Goal: Task Accomplishment & Management: Manage account settings

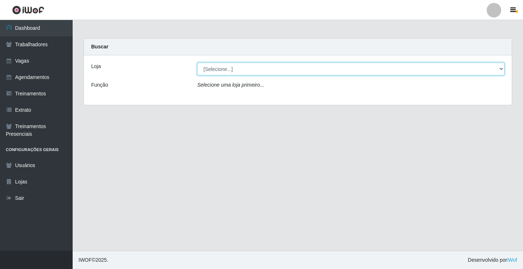
click at [221, 69] on select "[Selecione...] Edilicya Supermercado" at bounding box center [350, 68] width 307 height 13
select select "460"
click at [197, 62] on select "[Selecione...] Edilicya Supermercado" at bounding box center [350, 68] width 307 height 13
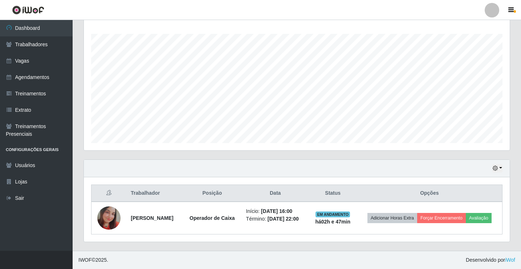
scroll to position [122, 0]
click at [38, 73] on link "Agendamentos" at bounding box center [36, 77] width 73 height 16
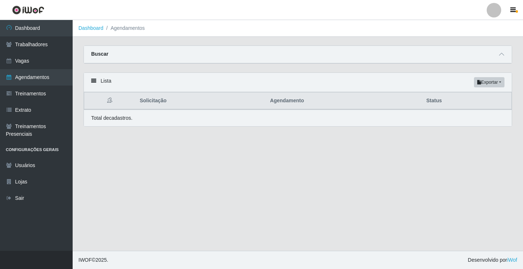
click at [154, 104] on th "Solicitação" at bounding box center [201, 100] width 130 height 17
click at [154, 138] on main "Dashboard Agendamentos Carregando... Buscar Início em Término em Status [Seleci…" at bounding box center [298, 135] width 451 height 230
click at [150, 102] on th "Solicitação" at bounding box center [201, 100] width 130 height 17
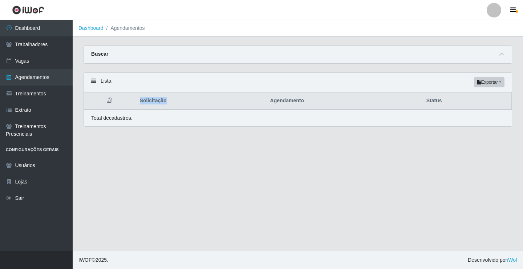
click at [150, 102] on th "Solicitação" at bounding box center [201, 100] width 130 height 17
click at [153, 105] on th "Solicitação" at bounding box center [201, 100] width 130 height 17
click at [156, 107] on th "Solicitação" at bounding box center [201, 100] width 130 height 17
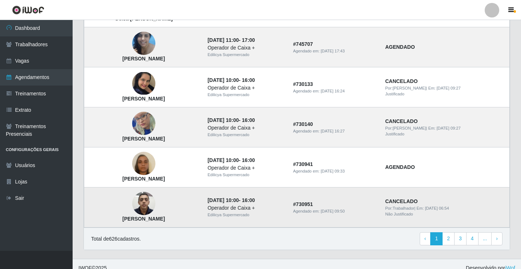
scroll to position [490, 0]
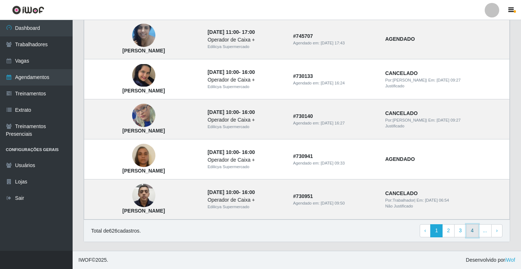
click at [473, 231] on link "4" at bounding box center [473, 230] width 12 height 13
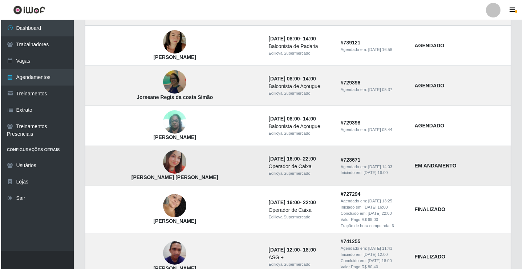
scroll to position [327, 0]
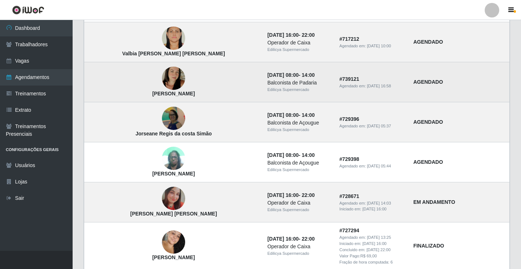
click at [162, 80] on img at bounding box center [173, 78] width 23 height 41
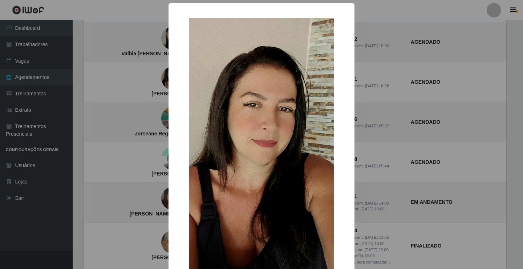
click at [157, 73] on div "× Fernanda Carvalho OK Cancel" at bounding box center [261, 134] width 523 height 269
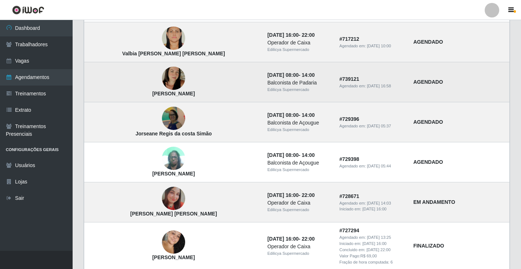
click at [432, 85] on strong "AGENDADO" at bounding box center [428, 82] width 30 height 6
click at [419, 82] on strong "AGENDADO" at bounding box center [428, 82] width 30 height 6
drag, startPoint x: 419, startPoint y: 82, endPoint x: 387, endPoint y: 83, distance: 32.3
click at [419, 83] on strong "AGENDADO" at bounding box center [428, 82] width 30 height 6
drag, startPoint x: 338, startPoint y: 83, endPoint x: 306, endPoint y: 73, distance: 33.9
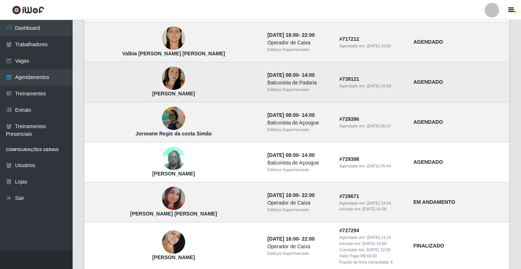
click at [337, 82] on td "# 739121 Agendado em: 11/09/2025, 16:58" at bounding box center [372, 82] width 74 height 40
click at [269, 83] on div "Balconista de Padaria" at bounding box center [298, 83] width 63 height 8
click at [268, 83] on div "Balconista de Padaria" at bounding box center [298, 83] width 63 height 8
click at [267, 83] on div "Balconista de Padaria" at bounding box center [298, 83] width 63 height 8
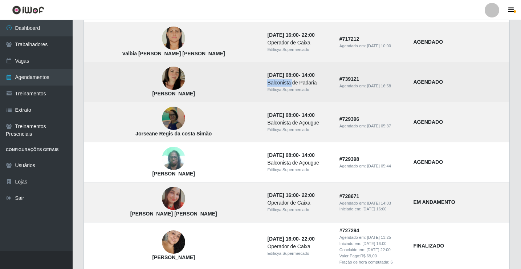
click at [162, 78] on img at bounding box center [173, 78] width 23 height 41
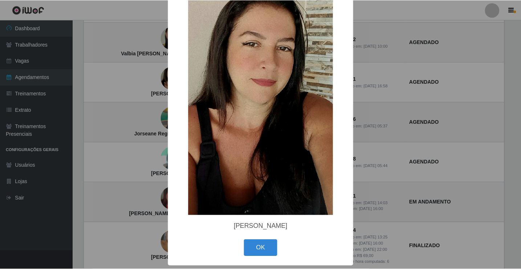
scroll to position [62, 0]
click at [260, 249] on button "OK" at bounding box center [262, 247] width 34 height 17
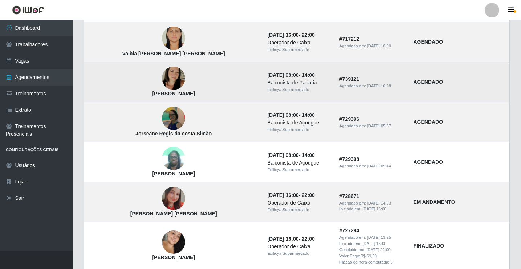
click at [305, 84] on div "Balconista de Padaria" at bounding box center [298, 83] width 63 height 8
click at [436, 85] on strong "AGENDADO" at bounding box center [428, 82] width 30 height 6
drag, startPoint x: 436, startPoint y: 85, endPoint x: 225, endPoint y: 83, distance: 210.7
click at [225, 83] on td "Fernanda Carvalho" at bounding box center [173, 82] width 179 height 40
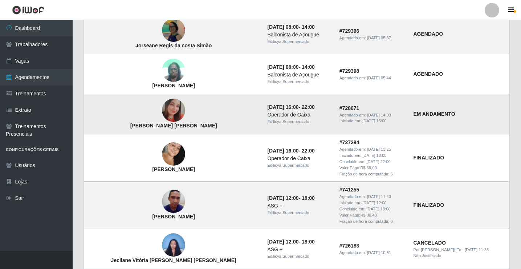
scroll to position [436, 0]
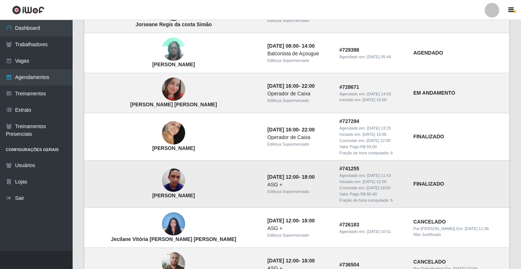
click at [169, 178] on img at bounding box center [173, 180] width 23 height 31
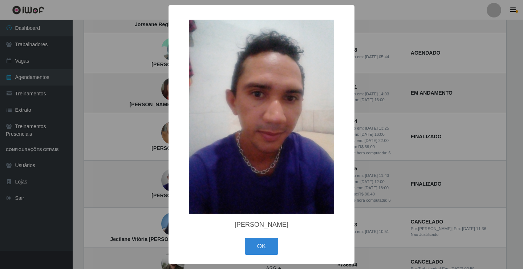
click at [157, 180] on div "× Cicero Batista OK Cancel" at bounding box center [261, 134] width 523 height 269
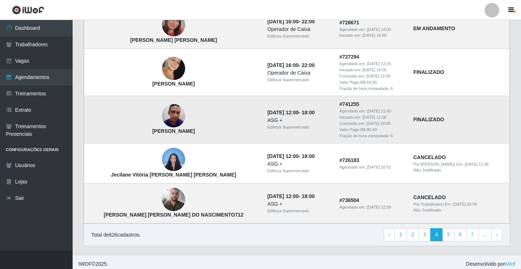
scroll to position [505, 0]
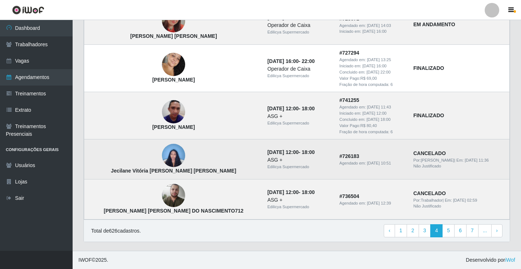
click at [162, 154] on img at bounding box center [173, 155] width 23 height 31
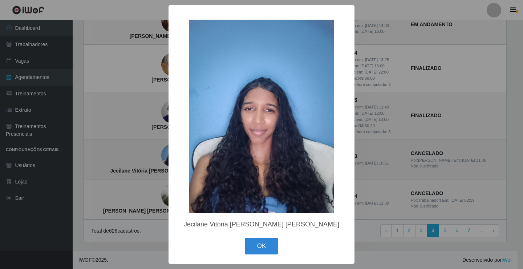
click at [161, 154] on div "× Jecilane Vitória Gomes da Silva OK Cancel" at bounding box center [261, 134] width 523 height 269
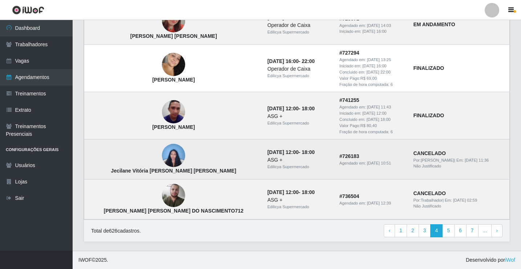
click at [413, 156] on strong "CANCELADO" at bounding box center [429, 153] width 32 height 6
click at [414, 161] on span "Por: Elivelton Santos" at bounding box center [433, 160] width 41 height 4
click at [353, 160] on div "Agendado em: 31/08/2025, 10:51" at bounding box center [372, 163] width 65 height 6
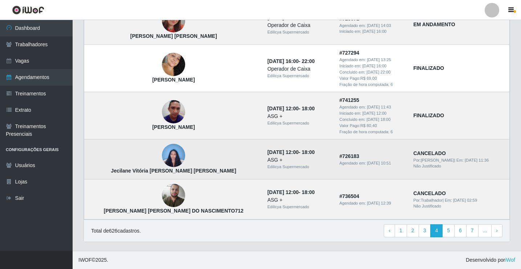
click at [267, 155] on time "14/09/2025, 12:00" at bounding box center [282, 152] width 31 height 6
drag, startPoint x: 254, startPoint y: 158, endPoint x: 228, endPoint y: 160, distance: 25.9
click at [228, 160] on td "Jecilane Vitória Gomes da Silva" at bounding box center [173, 159] width 179 height 40
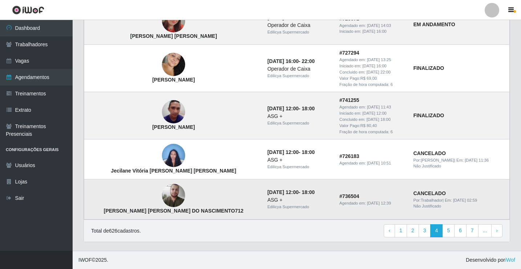
click at [164, 197] on img at bounding box center [173, 195] width 23 height 26
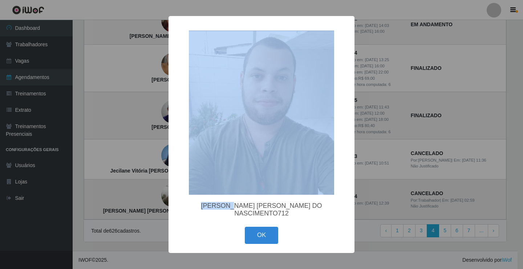
click at [164, 197] on div "× MATHEUS WALLACE TRAJANO DO NASCIMENTO712 OK Cancel" at bounding box center [261, 134] width 523 height 269
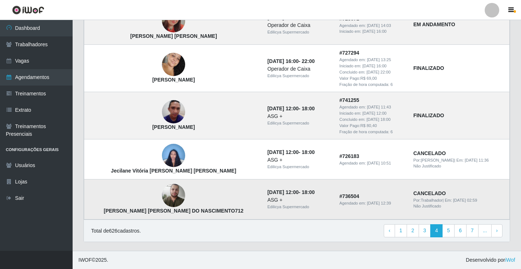
click at [164, 197] on img at bounding box center [173, 195] width 23 height 26
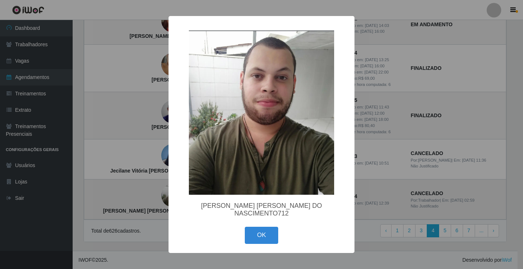
click at [164, 197] on div "× MATHEUS WALLACE TRAJANO DO NASCIMENTO712 OK Cancel" at bounding box center [261, 134] width 523 height 269
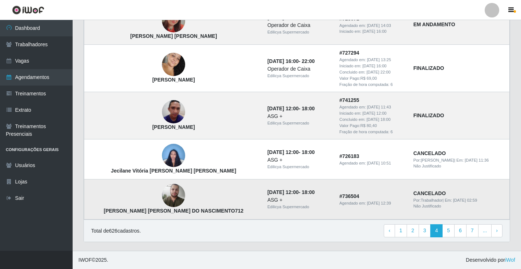
click at [263, 192] on td "14/09/2025, 12:00 - 18:00 ASG + Edilicya Supermercado" at bounding box center [299, 199] width 72 height 40
click at [179, 197] on td "[PERSON_NAME] TRAJANO DO NASCIMENTO712" at bounding box center [173, 199] width 179 height 40
click at [173, 198] on img at bounding box center [173, 195] width 23 height 26
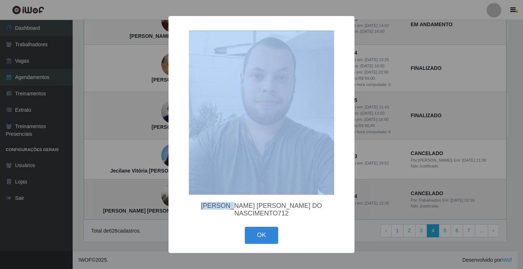
click at [173, 198] on div "× MATHEUS WALLACE TRAJANO DO NASCIMENTO712 OK Cancel" at bounding box center [262, 134] width 186 height 237
click at [161, 199] on div "× MATHEUS WALLACE TRAJANO DO NASCIMENTO712 OK Cancel" at bounding box center [261, 134] width 523 height 269
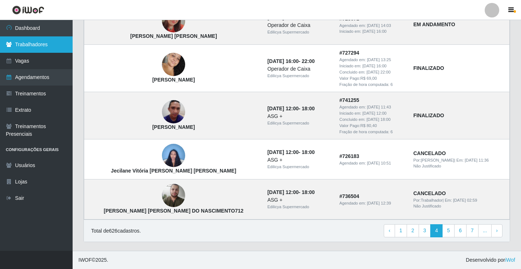
click at [31, 44] on link "Trabalhadores" at bounding box center [36, 44] width 73 height 16
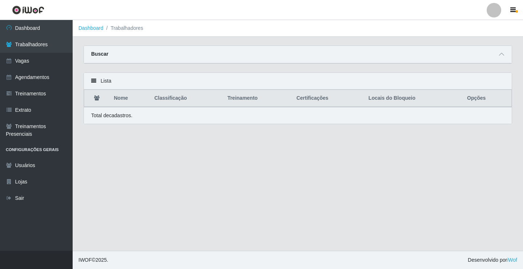
click at [123, 100] on th "Nome" at bounding box center [130, 98] width 40 height 17
click at [482, 102] on th "Opções" at bounding box center [487, 98] width 49 height 17
click at [123, 102] on th "Nome" at bounding box center [130, 98] width 40 height 17
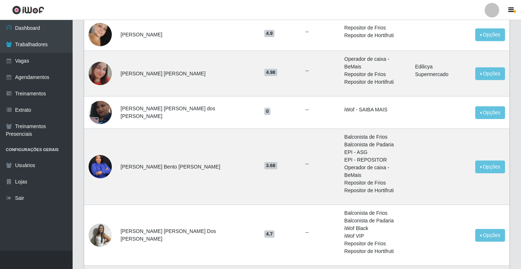
scroll to position [443, 0]
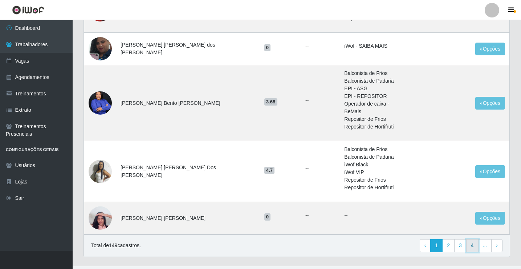
click at [472, 239] on link "4" at bounding box center [473, 245] width 12 height 13
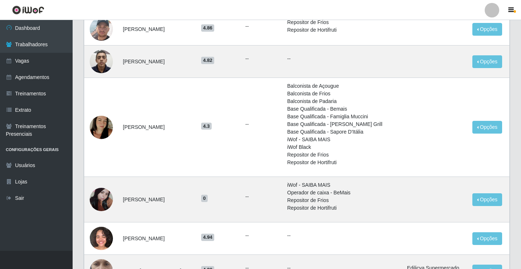
scroll to position [363, 0]
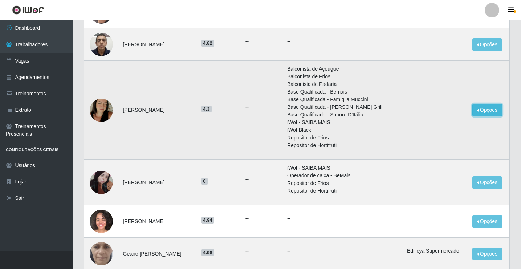
click at [484, 109] on button "Opções" at bounding box center [488, 110] width 30 height 13
click at [102, 109] on img at bounding box center [101, 109] width 23 height 41
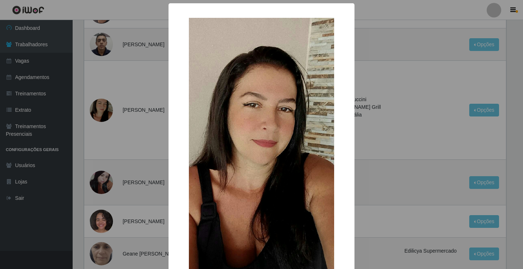
click at [430, 107] on div "× OK Cancel" at bounding box center [261, 134] width 523 height 269
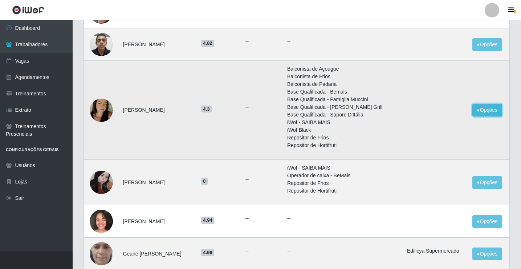
click at [483, 110] on button "Opções" at bounding box center [488, 110] width 30 height 13
click at [436, 129] on button "Bloquear - Loja" at bounding box center [442, 126] width 58 height 15
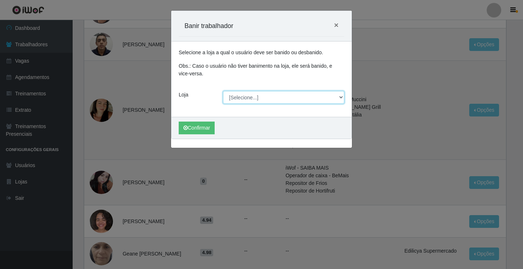
click at [341, 98] on select "[Selecione...] Edilicya Supermercado" at bounding box center [284, 97] width 122 height 13
click at [96, 179] on div "Carregando... Banir trabalhador × Selecione a loja a qual o usuário deve ser ba…" at bounding box center [261, 134] width 523 height 269
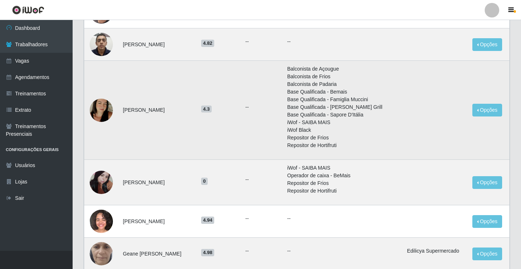
click at [97, 178] on img at bounding box center [101, 182] width 23 height 31
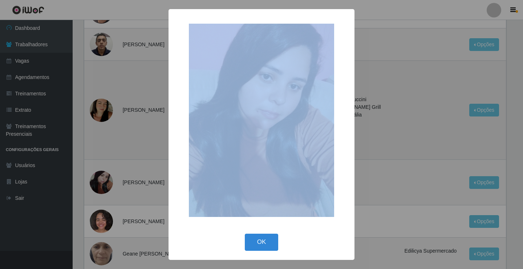
click at [97, 178] on div "× OK Cancel" at bounding box center [261, 134] width 523 height 269
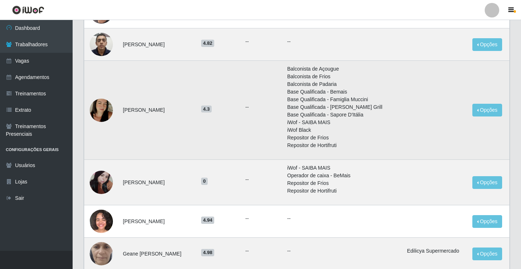
click at [97, 178] on img at bounding box center [101, 182] width 23 height 31
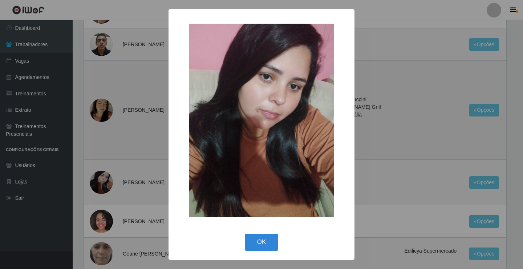
click at [97, 178] on div "× OK Cancel" at bounding box center [261, 134] width 523 height 269
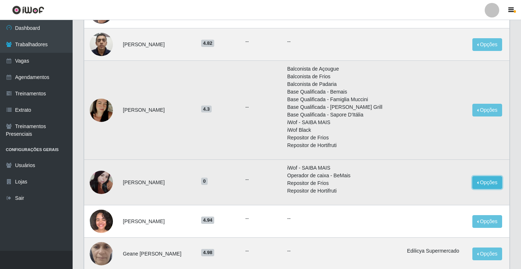
click at [486, 183] on button "Opções" at bounding box center [488, 182] width 30 height 13
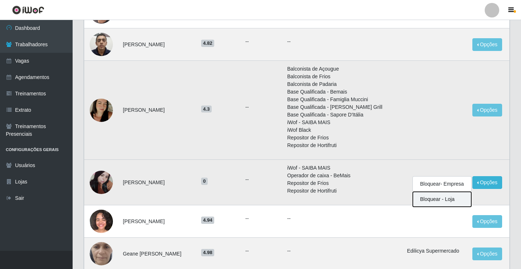
click at [443, 200] on button "Bloquear - Loja" at bounding box center [442, 198] width 58 height 15
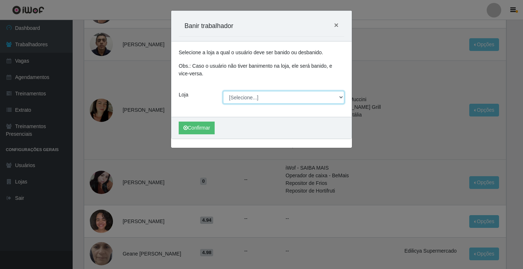
click at [342, 97] on select "[Selecione...] Edilicya Supermercado" at bounding box center [284, 97] width 122 height 13
select select "460"
click at [223, 91] on select "[Selecione...] Edilicya Supermercado" at bounding box center [284, 97] width 122 height 13
click at [246, 99] on select "[Selecione...] Edilicya Supermercado" at bounding box center [284, 97] width 122 height 13
click at [223, 91] on select "[Selecione...] Edilicya Supermercado" at bounding box center [284, 97] width 122 height 13
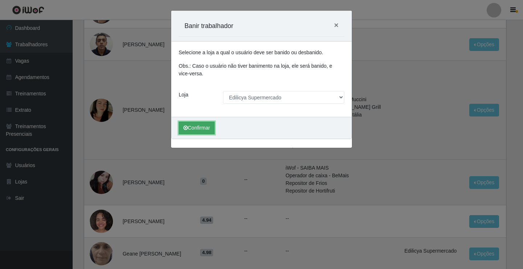
click at [207, 126] on button "Confirmar" at bounding box center [197, 127] width 36 height 13
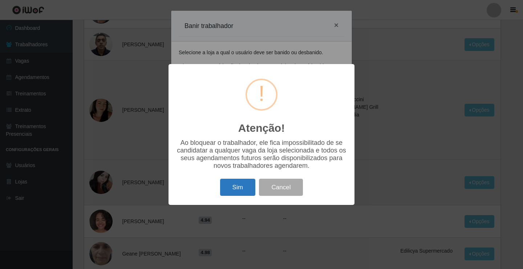
click at [234, 187] on button "Sim" at bounding box center [237, 186] width 35 height 17
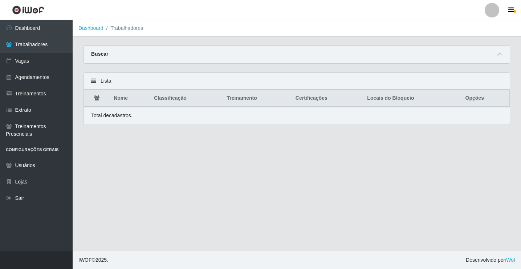
scroll to position [0, 0]
click at [160, 138] on main "Dashboard Trabalhadores Carregando... Buscar Nome Confirmar Lista Nome Classifi…" at bounding box center [297, 135] width 449 height 230
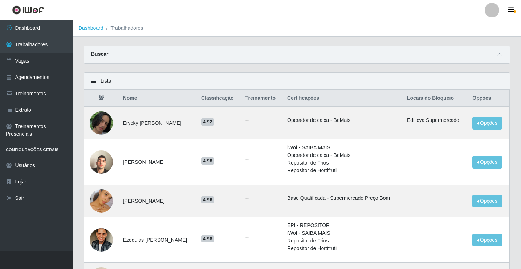
click at [160, 137] on td "Erycky Gabriel Brito De Lima" at bounding box center [158, 122] width 78 height 33
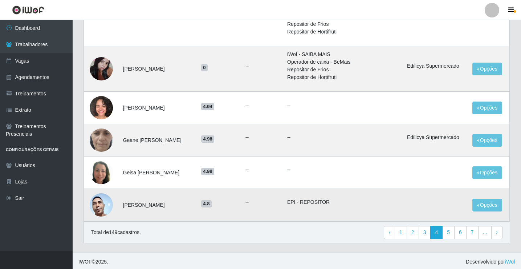
scroll to position [479, 0]
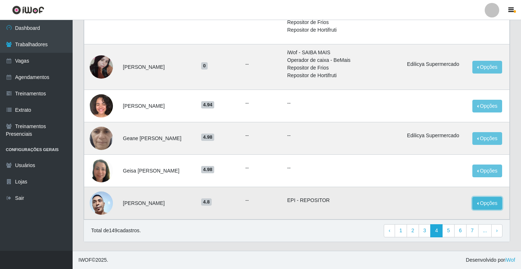
click at [487, 205] on button "Opções" at bounding box center [488, 203] width 30 height 13
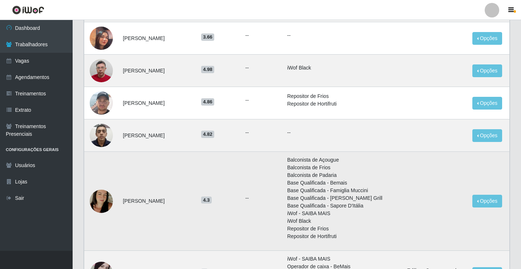
scroll to position [225, 0]
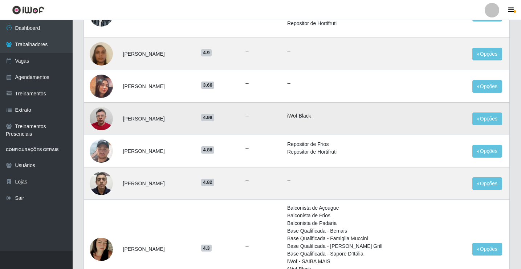
click at [104, 118] on img at bounding box center [101, 118] width 23 height 31
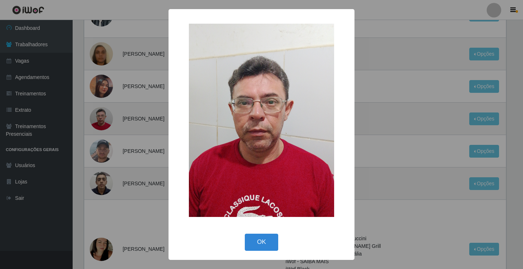
click at [104, 117] on div "× OK Cancel" at bounding box center [261, 134] width 523 height 269
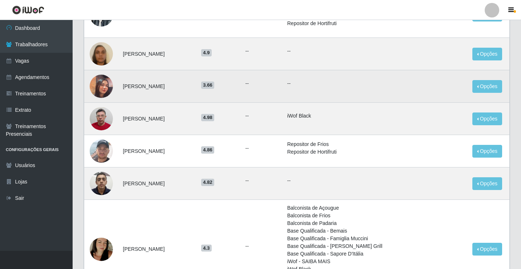
click at [100, 81] on img at bounding box center [101, 85] width 23 height 41
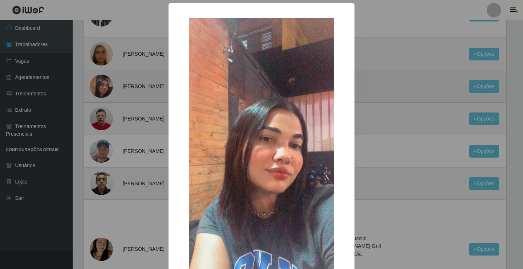
click at [100, 81] on div "× OK Cancel" at bounding box center [261, 134] width 523 height 269
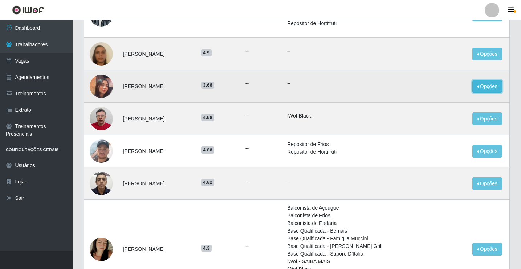
click at [492, 88] on button "Opções" at bounding box center [488, 86] width 30 height 13
click at [446, 104] on button "Bloquear - Loja" at bounding box center [442, 103] width 58 height 15
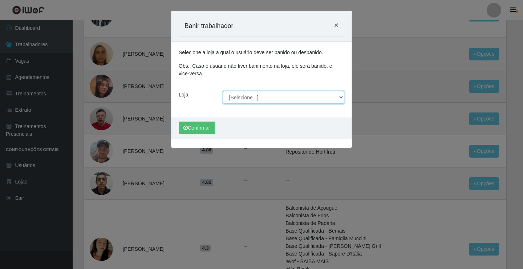
click at [340, 97] on select "[Selecione...] Edilicya Supermercado" at bounding box center [284, 97] width 122 height 13
select select "460"
click at [223, 91] on select "[Selecione...] Edilicya Supermercado" at bounding box center [284, 97] width 122 height 13
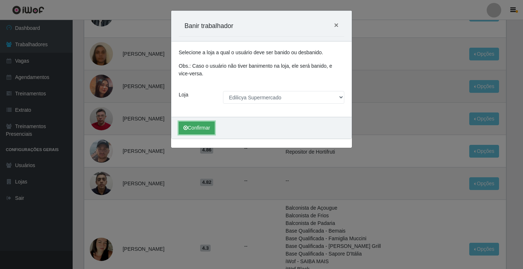
click at [205, 126] on button "Confirmar" at bounding box center [197, 127] width 36 height 13
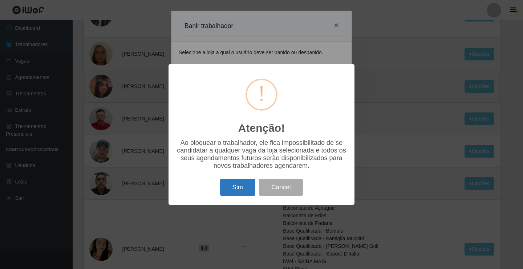
click at [240, 189] on button "Sim" at bounding box center [237, 186] width 35 height 17
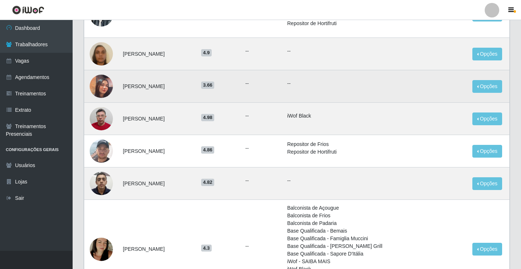
scroll to position [0, 0]
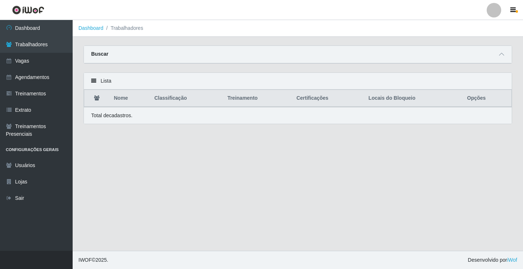
click at [214, 155] on main "Dashboard Trabalhadores Carregando... Buscar Nome Confirmar Lista Nome Classifi…" at bounding box center [298, 135] width 451 height 230
click at [245, 162] on main "Dashboard Trabalhadores Carregando... Buscar Nome Confirmar Lista Nome Classifi…" at bounding box center [298, 135] width 451 height 230
click at [124, 102] on th "Nome" at bounding box center [130, 98] width 40 height 17
click at [158, 147] on main "Dashboard Trabalhadores Carregando... Buscar Nome Confirmar Lista Nome Classifi…" at bounding box center [298, 135] width 451 height 230
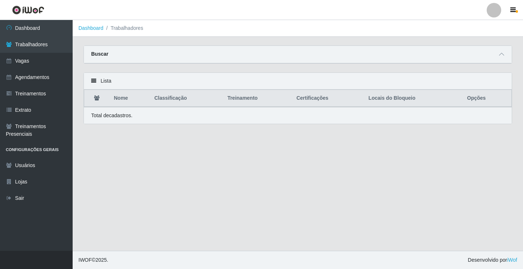
click at [158, 147] on main "Dashboard Trabalhadores Carregando... Buscar Nome Confirmar Lista Nome Classifi…" at bounding box center [298, 135] width 451 height 230
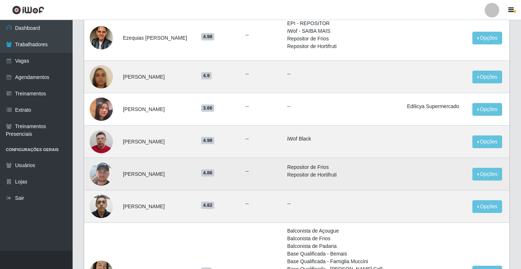
scroll to position [218, 0]
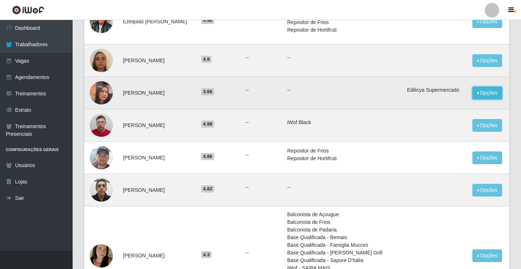
click at [488, 93] on button "Opções" at bounding box center [488, 92] width 30 height 13
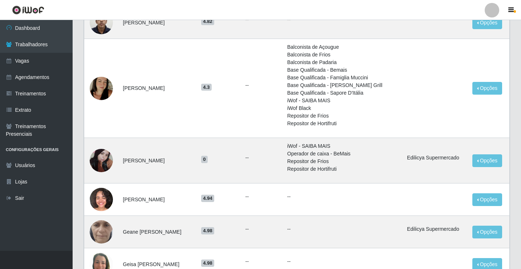
scroll to position [436, 0]
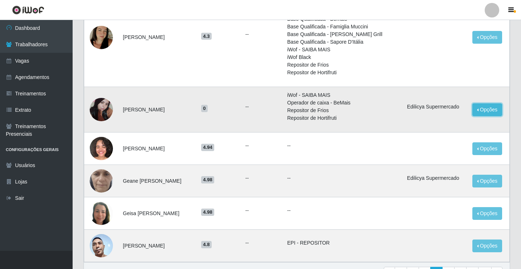
click at [488, 112] on button "Opções" at bounding box center [488, 109] width 30 height 13
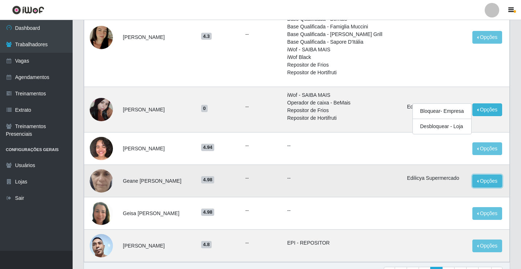
click at [489, 184] on button "Opções" at bounding box center [488, 180] width 30 height 13
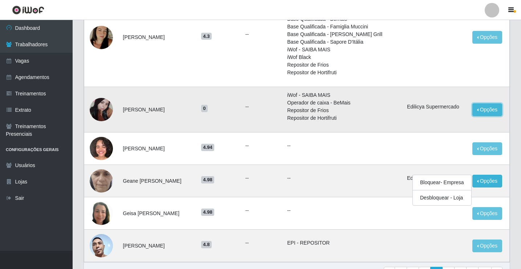
click at [484, 109] on button "Opções" at bounding box center [488, 109] width 30 height 13
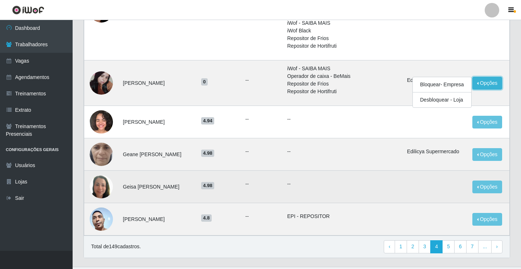
scroll to position [479, 0]
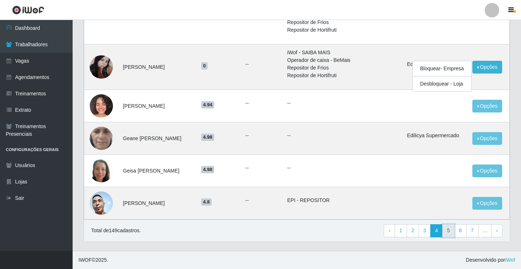
click at [450, 230] on link "5" at bounding box center [449, 230] width 12 height 13
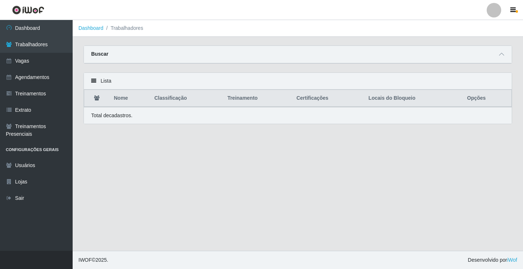
drag, startPoint x: 294, startPoint y: 241, endPoint x: 310, endPoint y: 283, distance: 44.8
click at [310, 268] on html "Perfil Alterar Senha Sair Dashboard Trabalhadores Vagas Agendamentos Treinament…" at bounding box center [261, 134] width 523 height 269
click at [323, 186] on main "Dashboard Trabalhadores Carregando... Buscar Nome Confirmar Lista Nome Classifi…" at bounding box center [298, 135] width 451 height 230
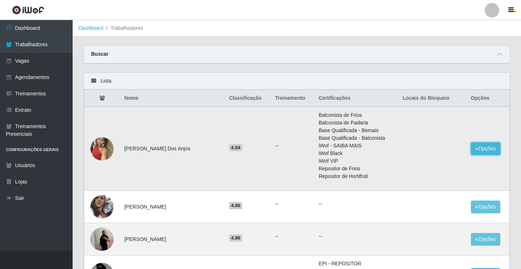
click at [492, 151] on button "Opções" at bounding box center [486, 148] width 30 height 13
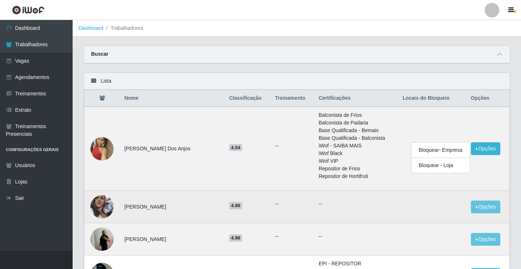
click at [371, 208] on td "--" at bounding box center [357, 206] width 84 height 32
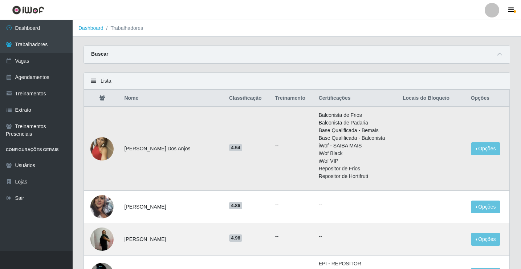
click at [106, 148] on img at bounding box center [101, 148] width 23 height 41
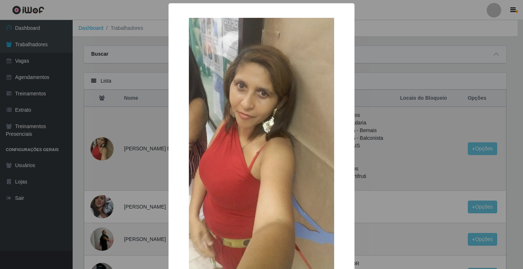
click at [106, 148] on div "× OK Cancel" at bounding box center [261, 134] width 523 height 269
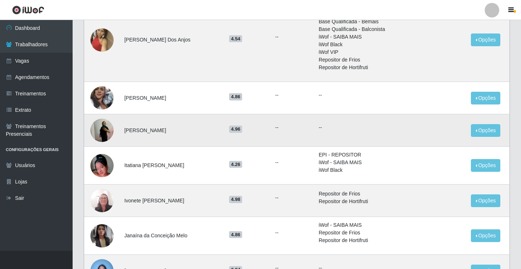
scroll to position [109, 0]
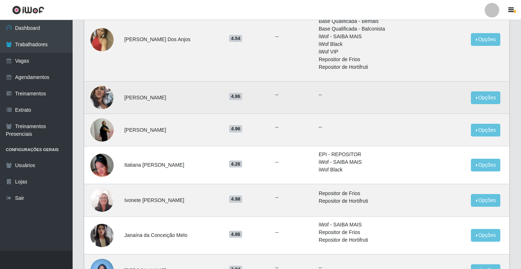
click at [105, 101] on img at bounding box center [101, 97] width 23 height 41
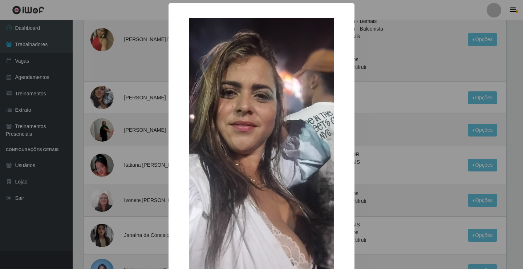
drag, startPoint x: 123, startPoint y: 56, endPoint x: 122, endPoint y: 64, distance: 8.1
click at [124, 56] on div "× OK Cancel" at bounding box center [261, 134] width 523 height 269
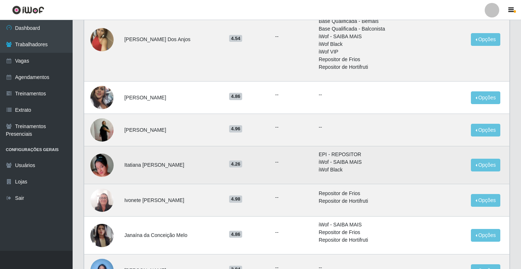
click at [104, 164] on img at bounding box center [101, 164] width 23 height 23
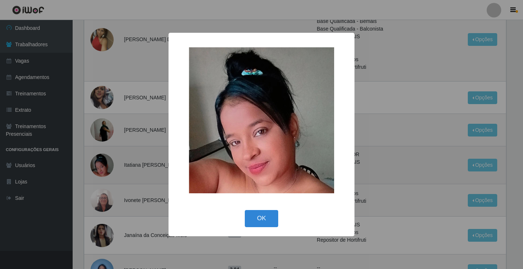
click at [104, 164] on div "× OK Cancel" at bounding box center [261, 134] width 523 height 269
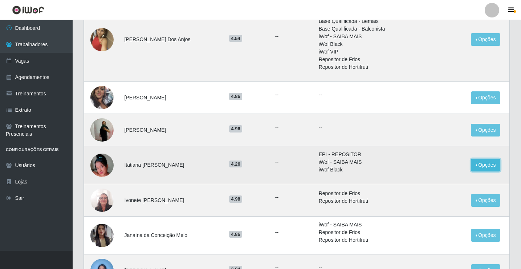
click at [478, 164] on button "Opções" at bounding box center [486, 164] width 30 height 13
click at [107, 165] on img at bounding box center [101, 164] width 23 height 23
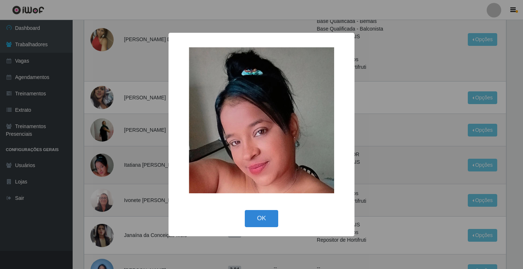
click at [107, 165] on div "× OK Cancel" at bounding box center [261, 134] width 523 height 269
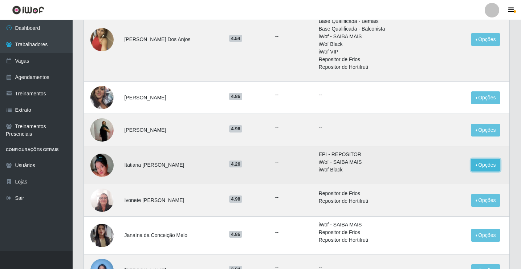
click at [480, 161] on button "Opções" at bounding box center [486, 164] width 30 height 13
click at [433, 182] on button "Bloquear - Loja" at bounding box center [441, 181] width 58 height 15
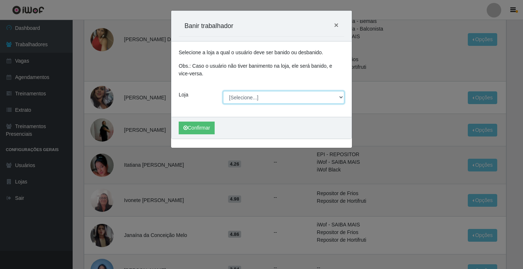
click at [341, 95] on select "[Selecione...] Edilicya Supermercado" at bounding box center [284, 97] width 122 height 13
select select "460"
click at [223, 91] on select "[Selecione...] Edilicya Supermercado" at bounding box center [284, 97] width 122 height 13
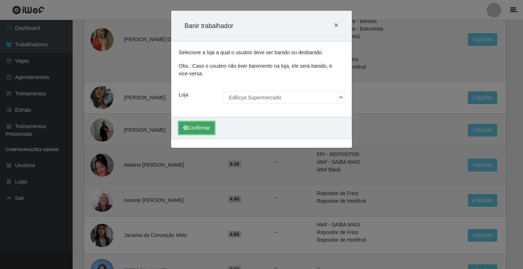
click at [207, 128] on button "Confirmar" at bounding box center [197, 127] width 36 height 13
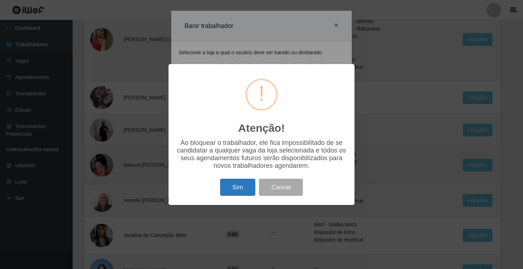
click at [234, 190] on button "Sim" at bounding box center [237, 186] width 35 height 17
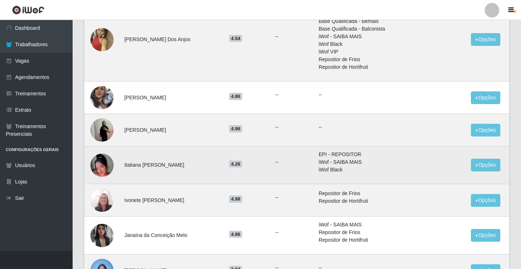
scroll to position [0, 0]
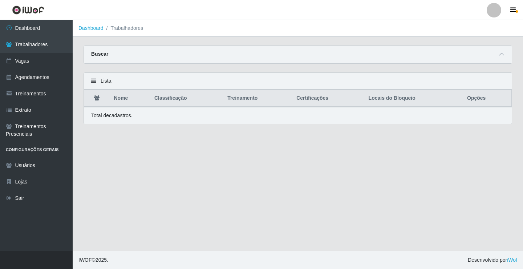
click at [227, 189] on main "Dashboard Trabalhadores Carregando... Buscar Nome Confirmar Lista Nome Classifi…" at bounding box center [298, 135] width 451 height 230
click at [124, 102] on th "Nome" at bounding box center [130, 98] width 40 height 17
click at [340, 166] on main "Dashboard Trabalhadores Carregando... Buscar Nome Confirmar Lista Nome Classifi…" at bounding box center [298, 135] width 451 height 230
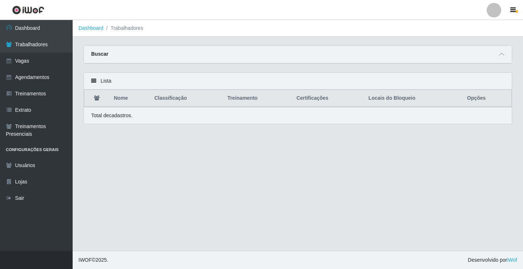
click at [340, 166] on main "Dashboard Trabalhadores Carregando... Buscar Nome Confirmar Lista Nome Classifi…" at bounding box center [298, 135] width 451 height 230
click at [276, 149] on main "Dashboard Trabalhadores Carregando... Buscar Nome Confirmar Lista Nome Classifi…" at bounding box center [298, 135] width 451 height 230
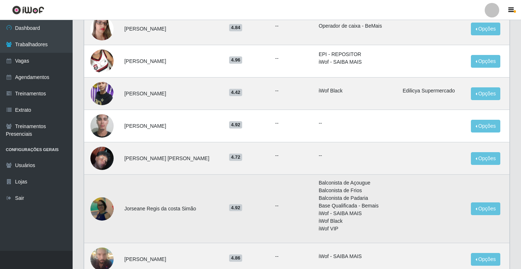
scroll to position [368, 0]
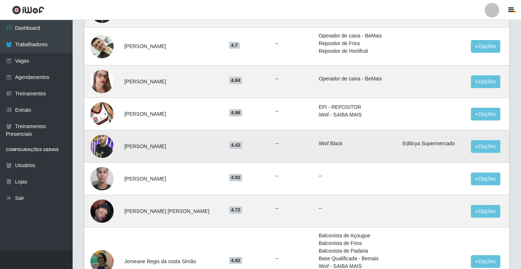
click at [106, 147] on img at bounding box center [101, 145] width 23 height 41
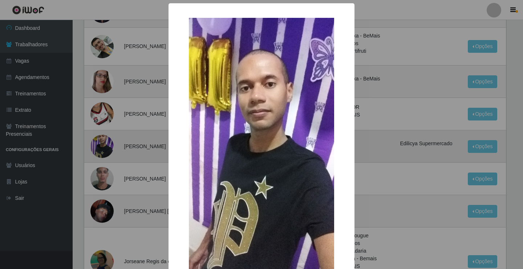
click at [106, 147] on div "× OK Cancel" at bounding box center [261, 134] width 523 height 269
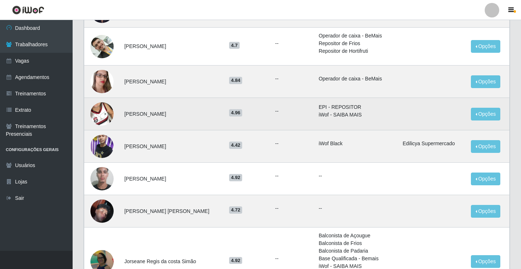
click at [109, 116] on img at bounding box center [101, 113] width 23 height 41
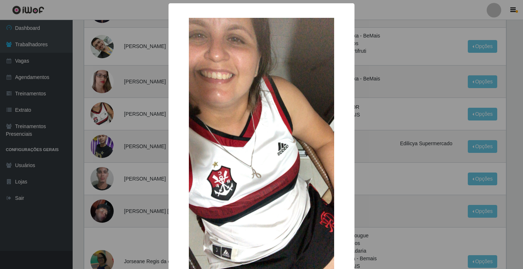
click at [108, 116] on div "× OK Cancel" at bounding box center [261, 134] width 523 height 269
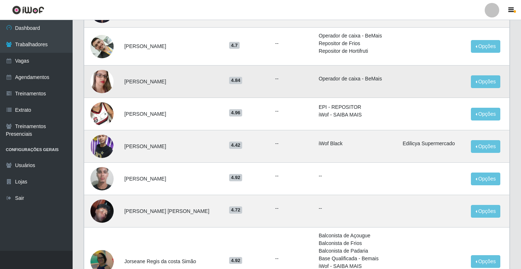
click at [105, 84] on img at bounding box center [101, 81] width 23 height 31
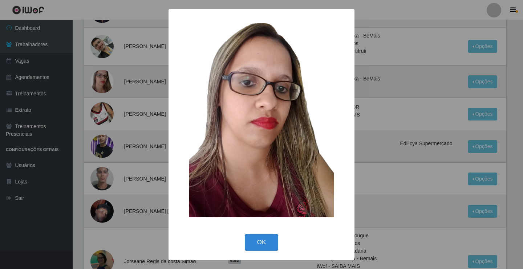
click at [105, 84] on div "× OK Cancel" at bounding box center [261, 134] width 523 height 269
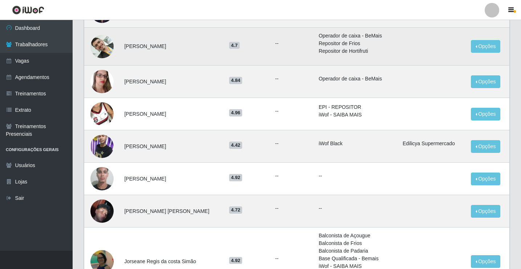
click at [104, 49] on img at bounding box center [101, 46] width 23 height 41
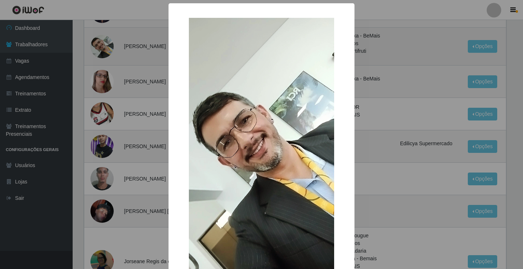
click at [104, 49] on div "× OK Cancel" at bounding box center [261, 134] width 523 height 269
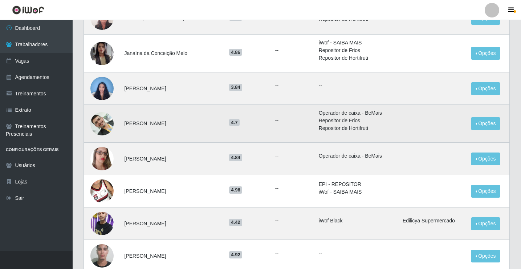
scroll to position [477, 0]
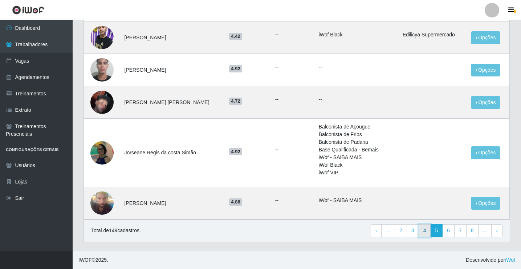
click at [427, 227] on link "4" at bounding box center [425, 230] width 12 height 13
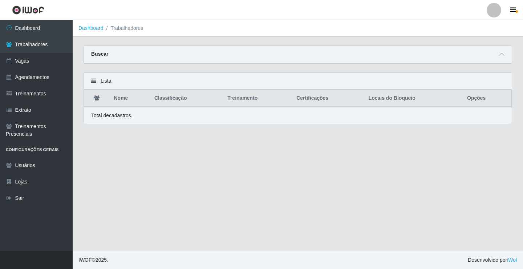
click at [95, 259] on span "IWOF © 2025 ." at bounding box center [93, 260] width 30 height 8
click at [222, 172] on main "Dashboard Trabalhadores Carregando... Buscar Nome Confirmar Lista Nome Classifi…" at bounding box center [298, 135] width 451 height 230
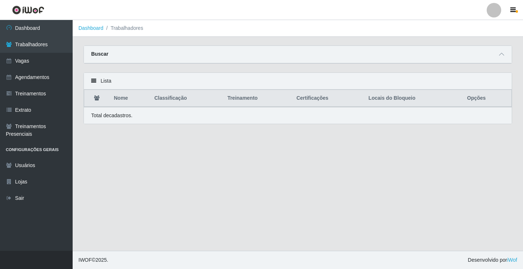
click at [222, 172] on main "Dashboard Trabalhadores Carregando... Buscar Nome Confirmar Lista Nome Classifi…" at bounding box center [298, 135] width 451 height 230
click at [226, 175] on main "Dashboard Trabalhadores Carregando... Buscar Nome Confirmar Lista Nome Classifi…" at bounding box center [298, 135] width 451 height 230
click at [123, 100] on th "Nome" at bounding box center [130, 98] width 40 height 17
click at [122, 100] on th "Nome" at bounding box center [130, 98] width 40 height 17
click at [165, 151] on main "Dashboard Trabalhadores Carregando... Buscar Nome Confirmar Lista Nome Classifi…" at bounding box center [298, 135] width 451 height 230
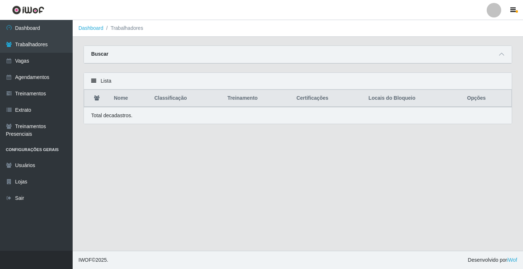
click at [166, 151] on main "Dashboard Trabalhadores Carregando... Buscar Nome Confirmar Lista Nome Classifi…" at bounding box center [298, 135] width 451 height 230
click at [121, 102] on th "Nome" at bounding box center [130, 98] width 40 height 17
click at [124, 105] on th "Nome" at bounding box center [130, 98] width 40 height 17
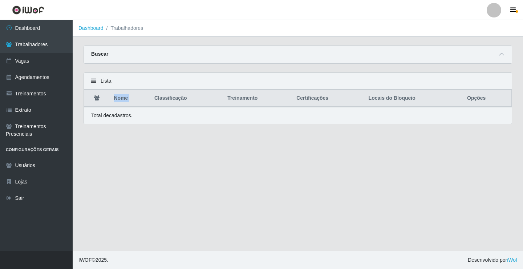
click at [124, 105] on th "Nome" at bounding box center [130, 98] width 40 height 17
click at [122, 104] on th "Nome" at bounding box center [130, 98] width 40 height 17
click at [121, 104] on th "Nome" at bounding box center [130, 98] width 40 height 17
click at [206, 164] on main "Dashboard Trabalhadores Carregando... Buscar Nome Confirmar Lista Nome Classifi…" at bounding box center [298, 135] width 451 height 230
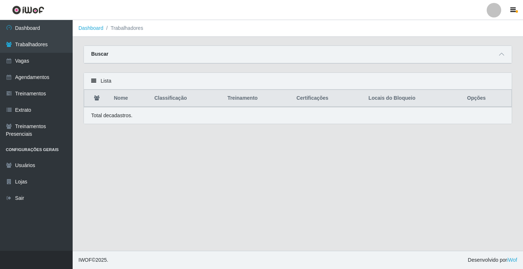
click at [122, 104] on th "Nome" at bounding box center [130, 98] width 40 height 17
click at [172, 102] on th "Classificação" at bounding box center [186, 98] width 73 height 17
click at [168, 101] on th "Classificação" at bounding box center [186, 98] width 73 height 17
click at [119, 100] on th "Nome" at bounding box center [130, 98] width 40 height 17
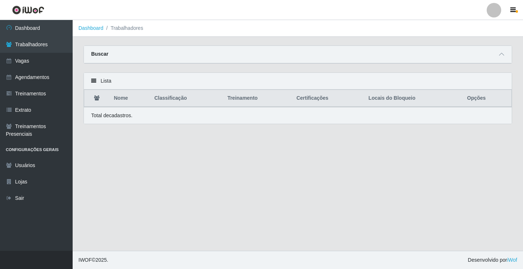
click at [120, 104] on th "Nome" at bounding box center [130, 98] width 40 height 17
click at [49, 47] on link "Trabalhadores" at bounding box center [36, 44] width 73 height 16
click at [57, 45] on link "Trabalhadores" at bounding box center [36, 44] width 73 height 16
click at [120, 104] on th "Nome" at bounding box center [130, 98] width 40 height 17
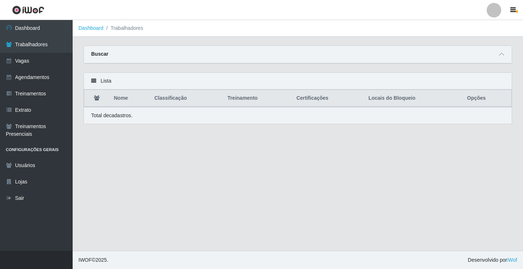
click at [148, 132] on div "Lista Nome Classificação Treinamento Certificações Locais do Bloqueio Opções To…" at bounding box center [298, 102] width 440 height 60
click at [149, 132] on div "Lista Nome Classificação Treinamento Certificações Locais do Bloqueio Opções To…" at bounding box center [298, 102] width 440 height 60
click at [215, 168] on main "Dashboard Trabalhadores Carregando... Buscar Nome Confirmar Lista Nome Classifi…" at bounding box center [298, 135] width 451 height 230
click at [168, 102] on th "Classificação" at bounding box center [186, 98] width 73 height 17
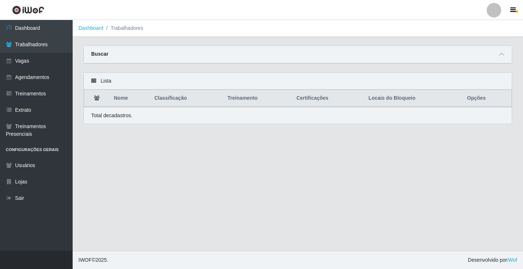
click at [102, 82] on div "Lista" at bounding box center [298, 81] width 428 height 17
click at [94, 81] on icon at bounding box center [93, 80] width 5 height 5
click at [24, 40] on link "Trabalhadores" at bounding box center [36, 44] width 73 height 16
drag, startPoint x: 24, startPoint y: 40, endPoint x: 29, endPoint y: 40, distance: 4.4
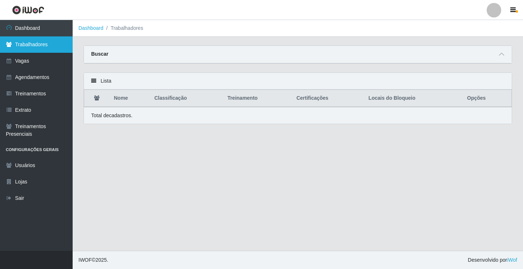
click at [29, 40] on link "Trabalhadores" at bounding box center [36, 44] width 73 height 16
click at [28, 40] on link "Trabalhadores" at bounding box center [36, 44] width 73 height 16
click at [37, 46] on link "Trabalhadores" at bounding box center [36, 44] width 73 height 16
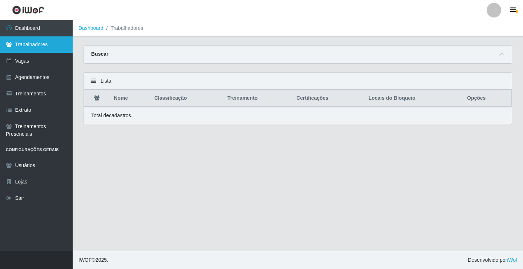
click at [38, 46] on link "Trabalhadores" at bounding box center [36, 44] width 73 height 16
click at [180, 203] on main "Dashboard Trabalhadores Carregando... Buscar Nome Confirmar Lista Nome Classifi…" at bounding box center [298, 135] width 451 height 230
click at [181, 202] on main "Dashboard Trabalhadores Carregando... Buscar Nome Confirmar Lista Nome Classifi…" at bounding box center [298, 135] width 451 height 230
click at [181, 201] on main "Dashboard Trabalhadores Carregando... Buscar Nome Confirmar Lista Nome Classifi…" at bounding box center [298, 135] width 451 height 230
click at [181, 200] on main "Dashboard Trabalhadores Carregando... Buscar Nome Confirmar Lista Nome Classifi…" at bounding box center [298, 135] width 451 height 230
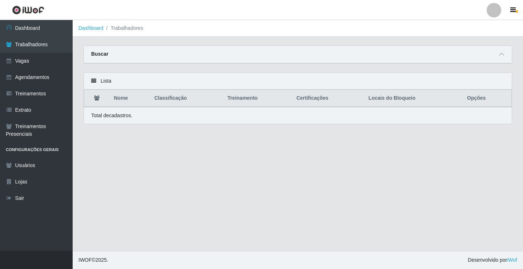
click at [125, 102] on th "Nome" at bounding box center [130, 98] width 40 height 17
click at [122, 101] on th "Nome" at bounding box center [130, 98] width 40 height 17
click at [124, 104] on th "Nome" at bounding box center [130, 98] width 40 height 17
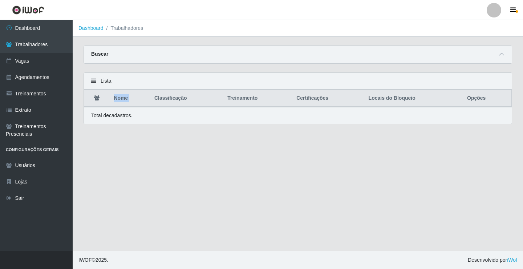
click at [124, 104] on th "Nome" at bounding box center [130, 98] width 40 height 17
click at [510, 259] on link "iWof" at bounding box center [512, 260] width 10 height 6
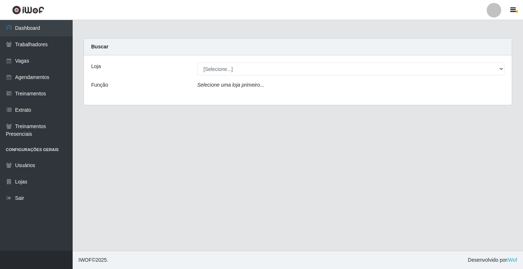
click at [254, 86] on icon "Selecione uma loja primeiro..." at bounding box center [230, 85] width 67 height 6
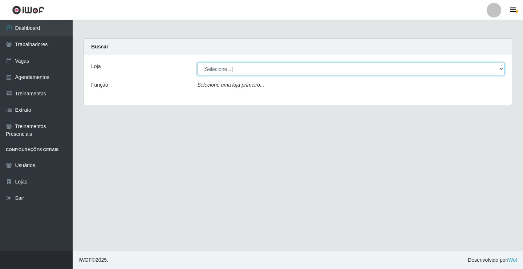
click at [250, 70] on select "[Selecione...] Edilicya Supermercado" at bounding box center [350, 68] width 307 height 13
select select "460"
click at [197, 62] on select "[Selecione...] Edilicya Supermercado" at bounding box center [350, 68] width 307 height 13
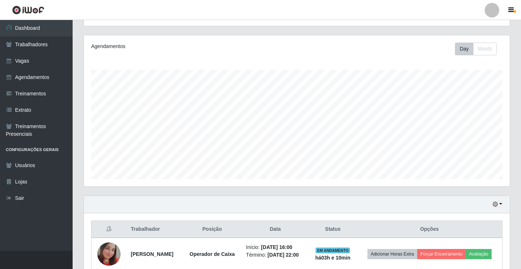
scroll to position [122, 0]
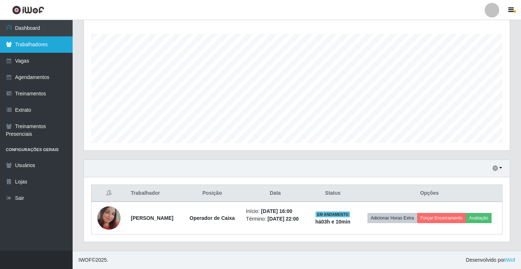
click at [45, 41] on link "Trabalhadores" at bounding box center [36, 44] width 73 height 16
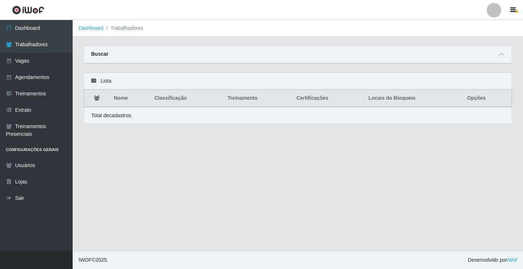
click at [122, 102] on th "Nome" at bounding box center [130, 98] width 40 height 17
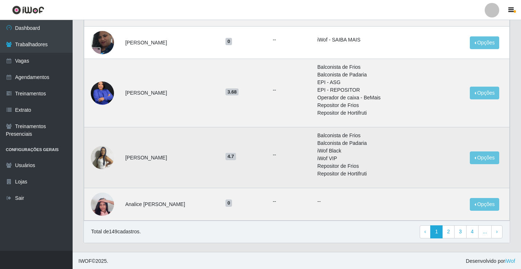
scroll to position [443, 0]
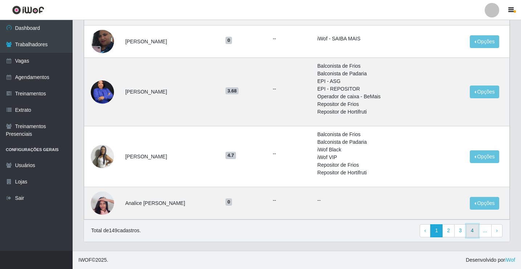
click at [473, 230] on link "4" at bounding box center [473, 230] width 12 height 13
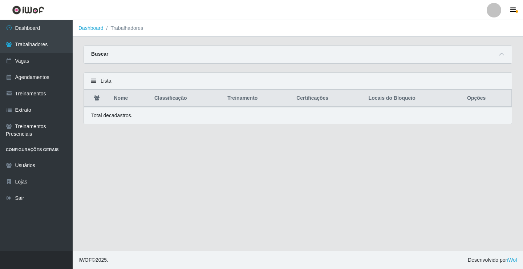
click at [283, 164] on main "Dashboard Trabalhadores Carregando... Buscar Nome Confirmar Lista Nome Classifi…" at bounding box center [298, 135] width 451 height 230
click at [267, 157] on main "Dashboard Trabalhadores Carregando... Buscar Nome Confirmar Lista Nome Classifi…" at bounding box center [298, 135] width 451 height 230
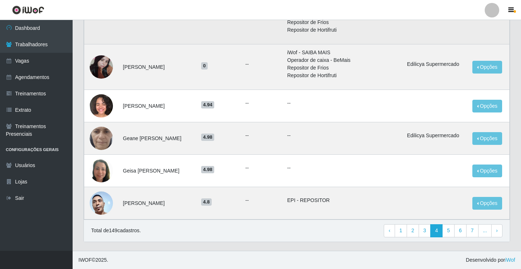
scroll to position [479, 0]
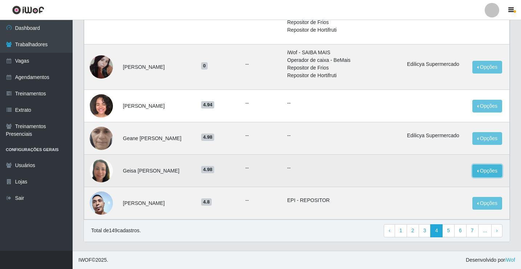
click at [498, 173] on button "Opções" at bounding box center [488, 170] width 30 height 13
click at [354, 173] on td "--" at bounding box center [343, 170] width 120 height 32
click at [493, 173] on button "Opções" at bounding box center [488, 170] width 30 height 13
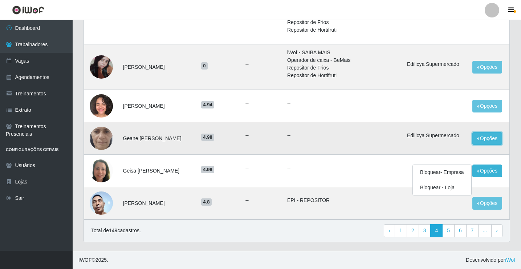
click at [485, 141] on button "Opções" at bounding box center [488, 138] width 30 height 13
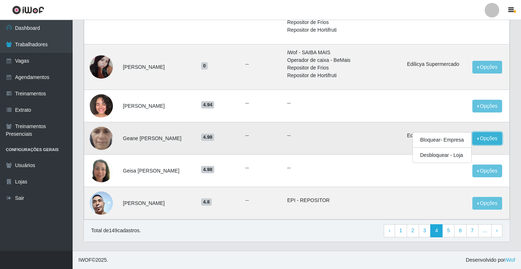
click at [485, 141] on button "Opções" at bounding box center [488, 138] width 30 height 13
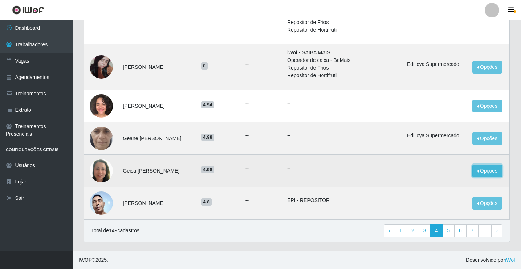
click at [485, 173] on button "Opções" at bounding box center [488, 170] width 30 height 13
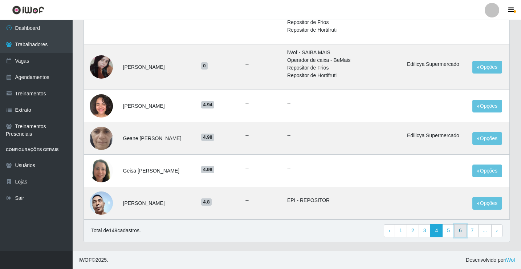
click at [462, 231] on link "6" at bounding box center [461, 230] width 12 height 13
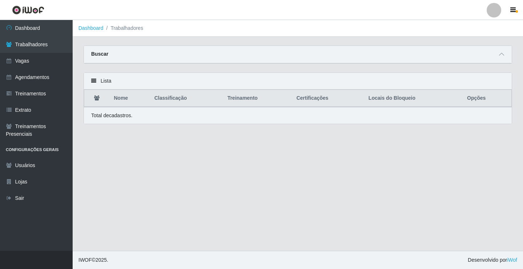
click at [226, 162] on main "Dashboard Trabalhadores Carregando... Buscar Nome Confirmar Lista Nome Classifi…" at bounding box center [298, 135] width 451 height 230
click at [209, 140] on main "Dashboard Trabalhadores Carregando... Buscar Nome Confirmar Lista Nome Classifi…" at bounding box center [298, 135] width 451 height 230
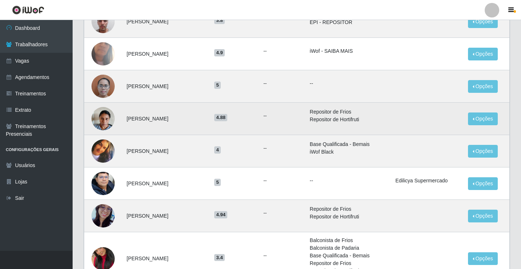
scroll to position [254, 0]
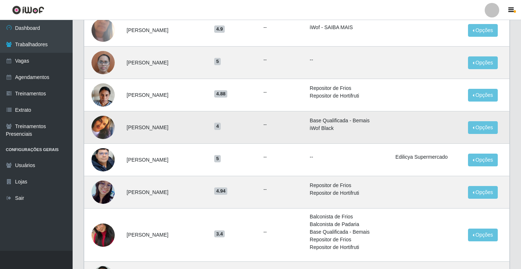
click at [104, 126] on img at bounding box center [103, 127] width 23 height 23
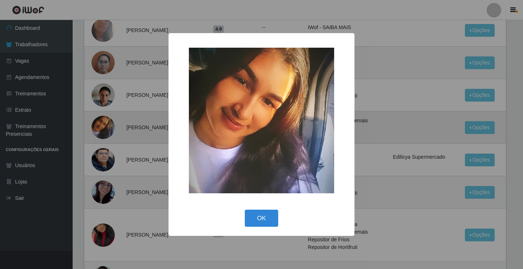
click at [104, 126] on div "× OK Cancel" at bounding box center [261, 134] width 523 height 269
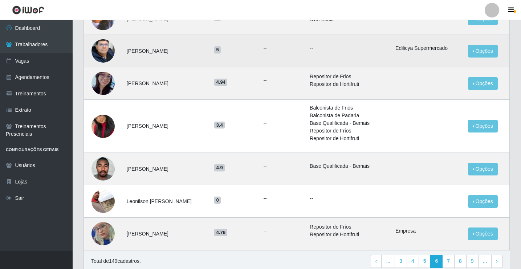
scroll to position [363, 0]
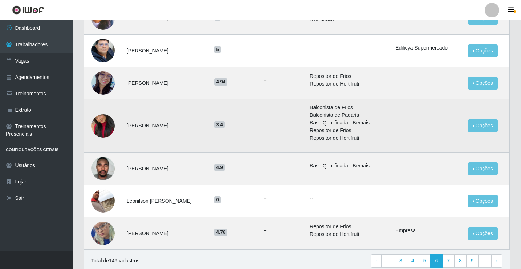
click at [105, 119] on img at bounding box center [103, 125] width 23 height 41
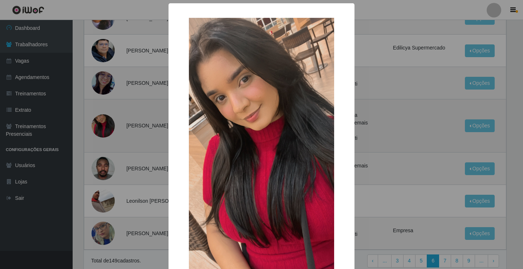
click at [105, 119] on div "× OK Cancel" at bounding box center [261, 134] width 523 height 269
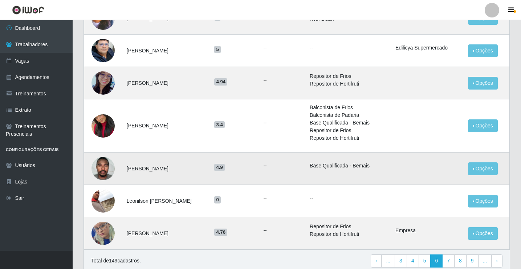
scroll to position [394, 0]
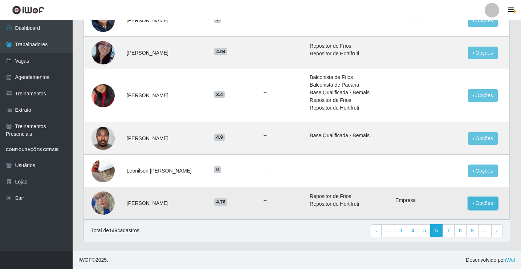
click at [478, 202] on button "Opções" at bounding box center [483, 203] width 30 height 13
click at [424, 211] on button "Bloquear - Loja" at bounding box center [433, 209] width 67 height 15
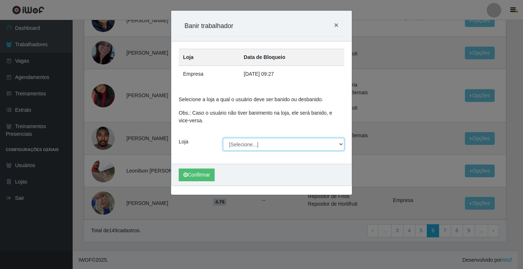
click at [337, 145] on select "[Selecione...] Edilicya Supermercado" at bounding box center [284, 144] width 122 height 13
select select "460"
click at [223, 138] on select "[Selecione...] Edilicya Supermercado" at bounding box center [284, 144] width 122 height 13
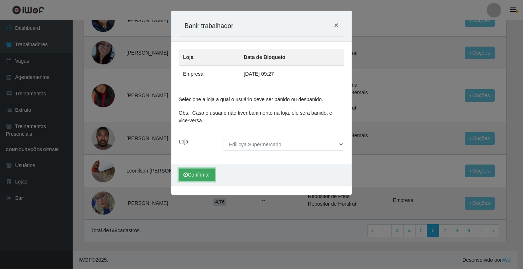
click at [205, 174] on button "Confirmar" at bounding box center [197, 174] width 36 height 13
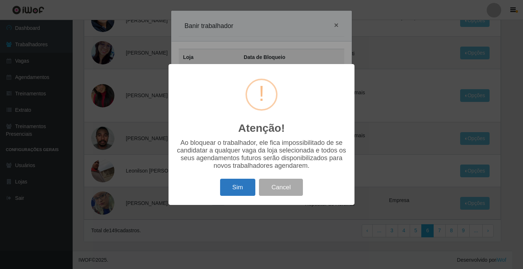
click at [245, 187] on button "Sim" at bounding box center [237, 186] width 35 height 17
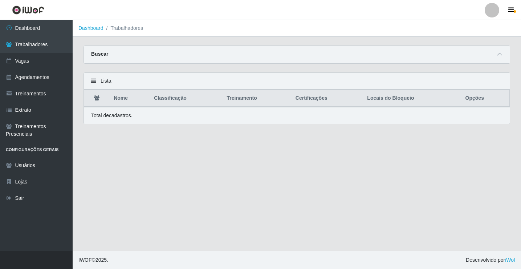
scroll to position [0, 0]
click at [317, 174] on main "Dashboard Trabalhadores Carregando... Buscar Nome Confirmar Lista Nome Classifi…" at bounding box center [298, 135] width 451 height 230
click at [144, 162] on main "Dashboard Trabalhadores Carregando... Buscar Nome Confirmar Lista Nome Classifi…" at bounding box center [298, 135] width 451 height 230
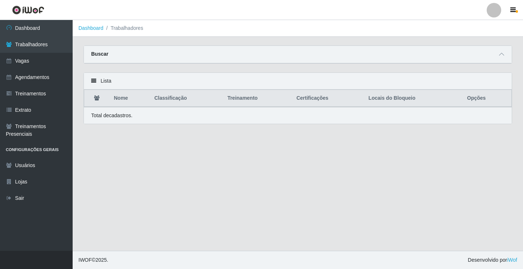
click at [144, 162] on main "Dashboard Trabalhadores Carregando... Buscar Nome Confirmar Lista Nome Classifi…" at bounding box center [298, 135] width 451 height 230
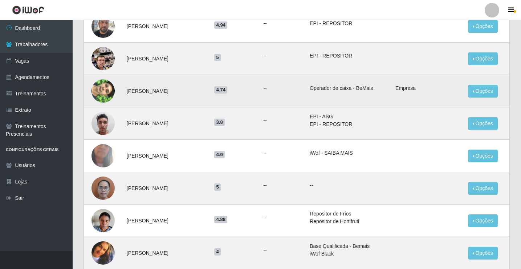
scroll to position [145, 0]
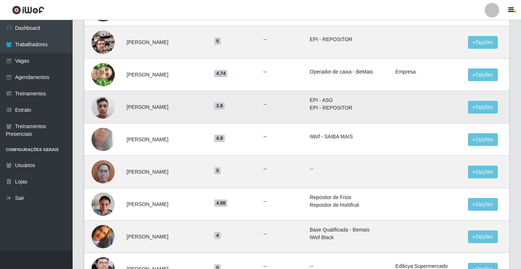
click at [102, 108] on img at bounding box center [103, 106] width 23 height 31
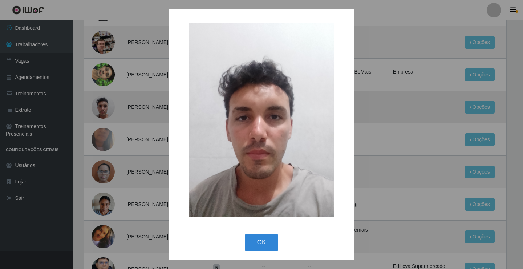
click at [102, 108] on div "× OK Cancel" at bounding box center [261, 134] width 523 height 269
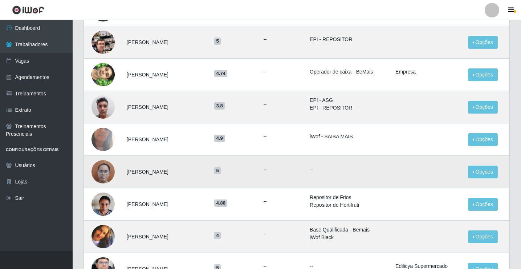
click at [104, 168] on img at bounding box center [103, 171] width 23 height 31
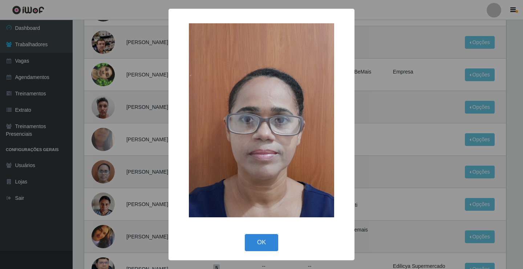
click at [105, 168] on div "× OK Cancel" at bounding box center [261, 134] width 523 height 269
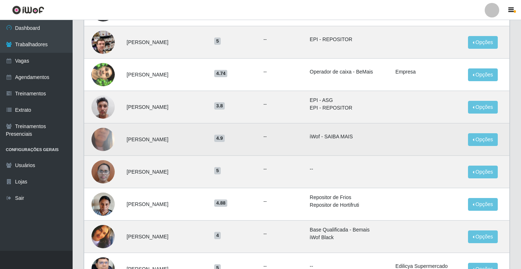
click at [101, 131] on img at bounding box center [103, 139] width 23 height 52
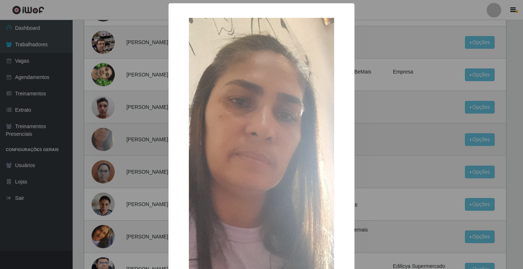
click at [101, 132] on div "× OK Cancel" at bounding box center [261, 134] width 523 height 269
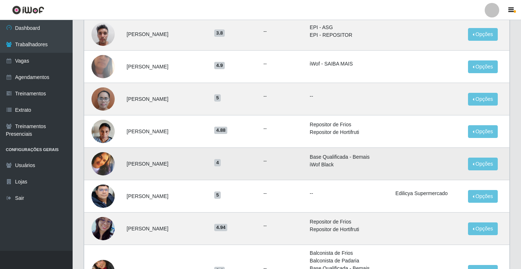
scroll to position [254, 0]
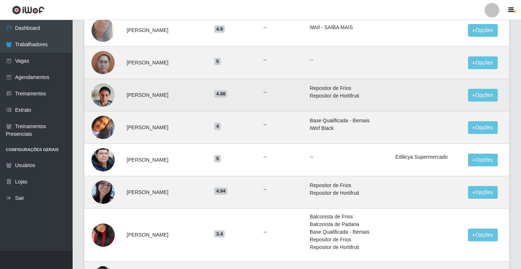
click at [102, 101] on img at bounding box center [103, 94] width 23 height 31
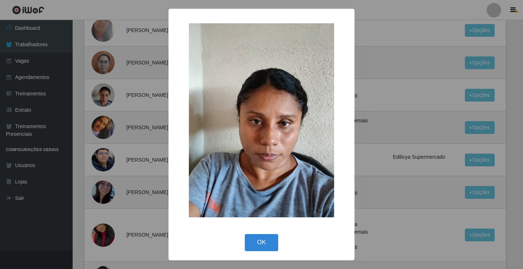
click at [103, 100] on div "× OK Cancel" at bounding box center [261, 134] width 523 height 269
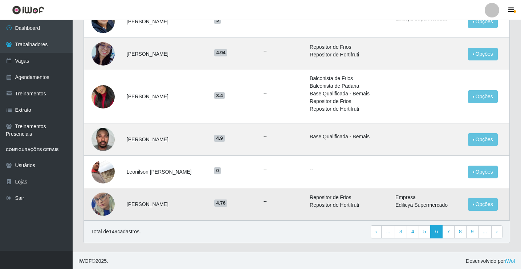
scroll to position [394, 0]
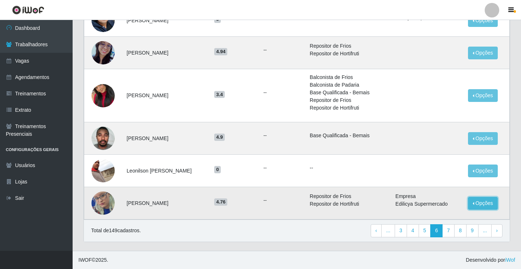
click at [491, 204] on button "Opções" at bounding box center [483, 203] width 30 height 13
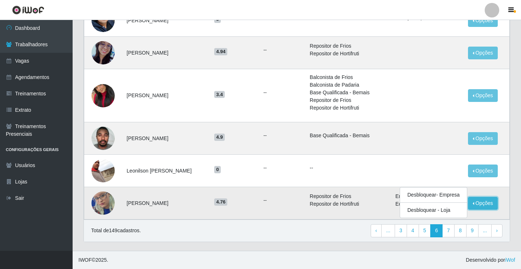
click at [491, 204] on button "Opções" at bounding box center [483, 203] width 30 height 13
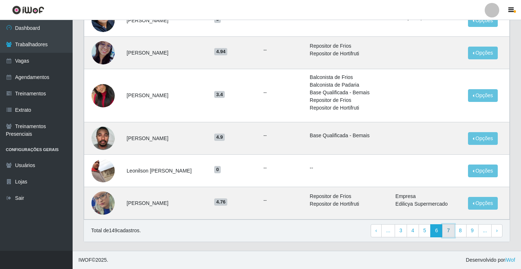
click at [450, 231] on link "7" at bounding box center [449, 230] width 12 height 13
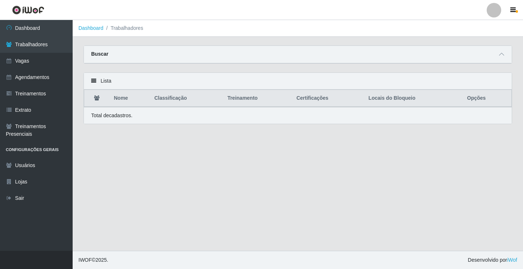
click at [204, 171] on main "Dashboard Trabalhadores Carregando... Buscar Nome Confirmar Lista Nome Classifi…" at bounding box center [298, 135] width 451 height 230
drag, startPoint x: 204, startPoint y: 171, endPoint x: 206, endPoint y: 174, distance: 4.1
click at [204, 172] on main "Dashboard Trabalhadores Carregando... Buscar Nome Confirmar Lista Nome Classifi…" at bounding box center [298, 135] width 451 height 230
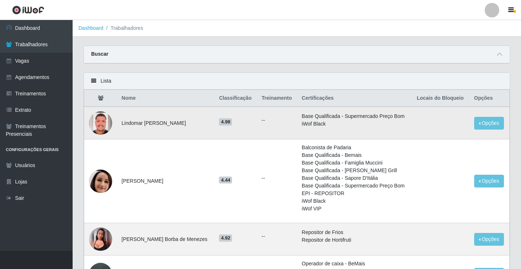
click at [99, 120] on img at bounding box center [100, 122] width 23 height 23
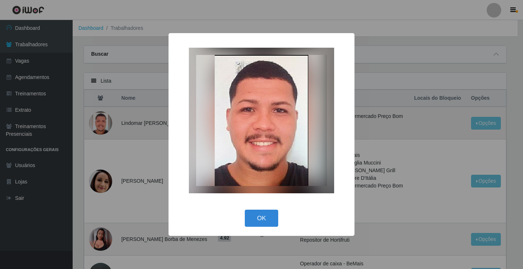
click at [99, 120] on div "× OK Cancel" at bounding box center [261, 134] width 523 height 269
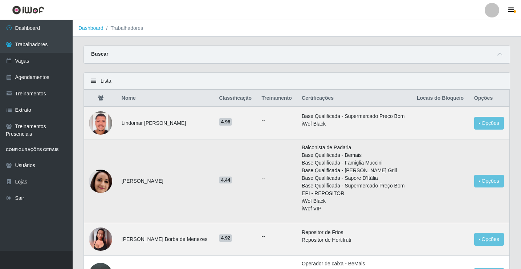
click at [99, 179] on img at bounding box center [100, 181] width 23 height 47
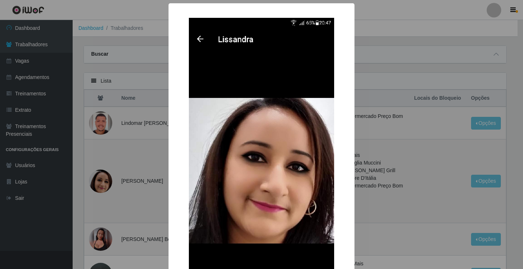
click at [99, 179] on div "× OK Cancel" at bounding box center [261, 134] width 523 height 269
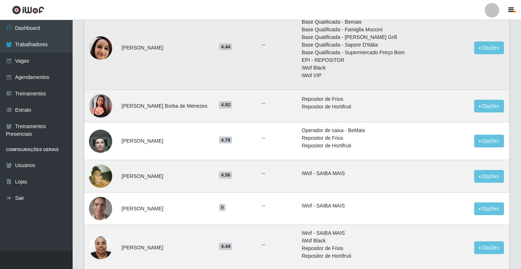
scroll to position [145, 0]
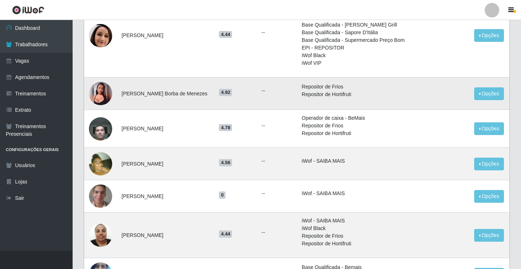
click at [98, 90] on img at bounding box center [100, 93] width 23 height 23
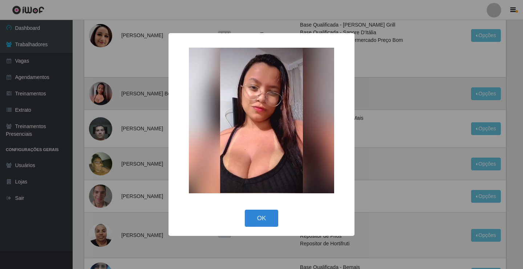
click at [98, 90] on div "× OK Cancel" at bounding box center [261, 134] width 523 height 269
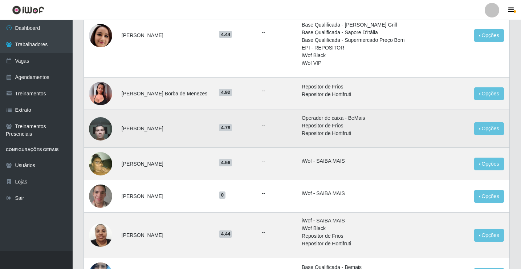
click at [102, 124] on img at bounding box center [100, 128] width 23 height 31
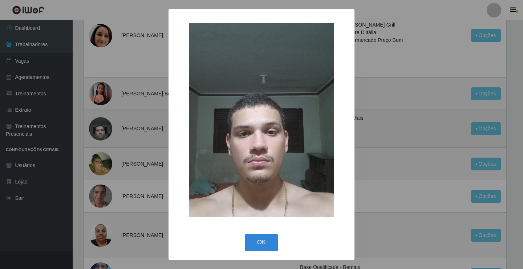
click at [102, 124] on div "× OK Cancel" at bounding box center [261, 134] width 523 height 269
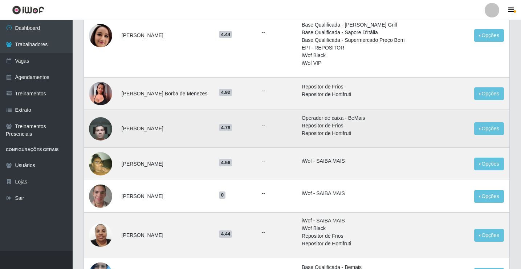
click at [99, 131] on img at bounding box center [100, 128] width 23 height 31
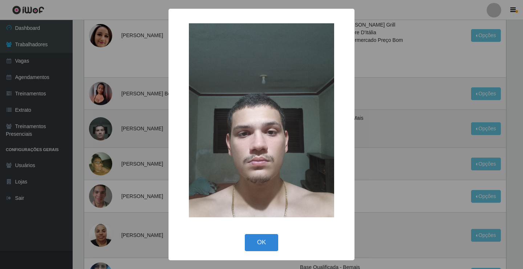
click at [98, 130] on div "× OK Cancel" at bounding box center [261, 134] width 523 height 269
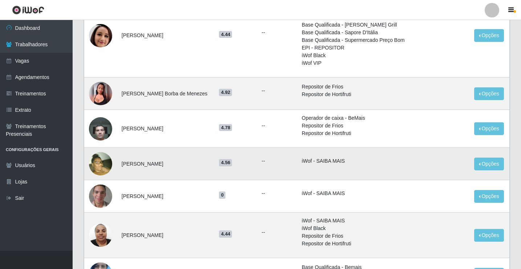
click at [101, 166] on img at bounding box center [100, 163] width 23 height 31
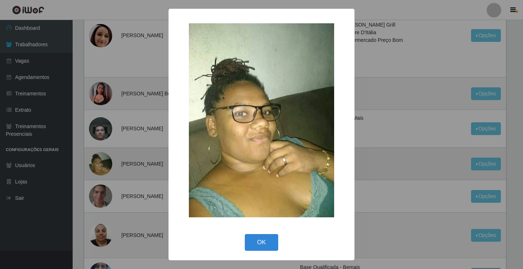
click at [102, 166] on div "× OK Cancel" at bounding box center [261, 134] width 523 height 269
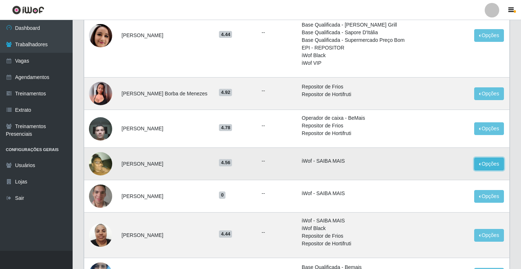
click at [489, 166] on button "Opções" at bounding box center [490, 163] width 30 height 13
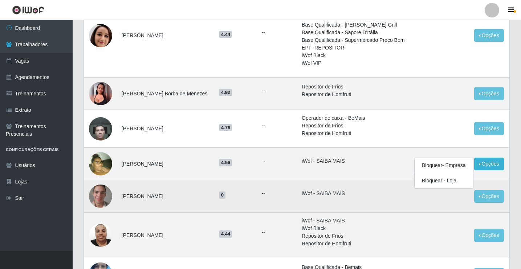
click at [348, 193] on li "iWof - SAIBA MAIS" at bounding box center [355, 193] width 106 height 8
click at [103, 191] on img at bounding box center [100, 195] width 23 height 31
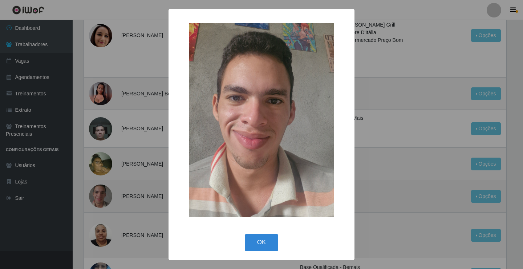
click at [103, 191] on div "× OK Cancel" at bounding box center [261, 134] width 523 height 269
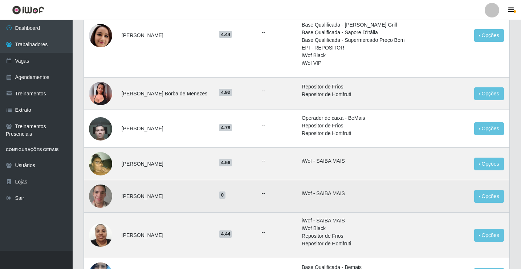
click at [396, 194] on li "iWof - SAIBA MAIS" at bounding box center [355, 193] width 106 height 8
click at [352, 193] on li "iWof - SAIBA MAIS" at bounding box center [355, 193] width 106 height 8
click at [221, 195] on span "0" at bounding box center [222, 194] width 7 height 7
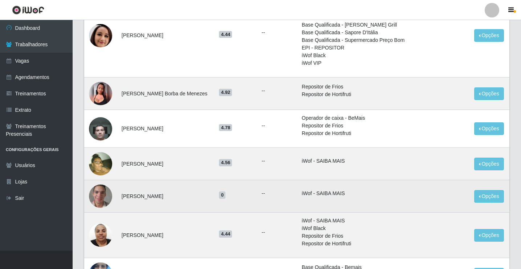
click at [261, 195] on td "--" at bounding box center [278, 196] width 40 height 32
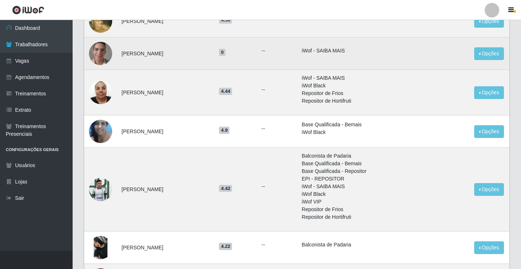
scroll to position [291, 0]
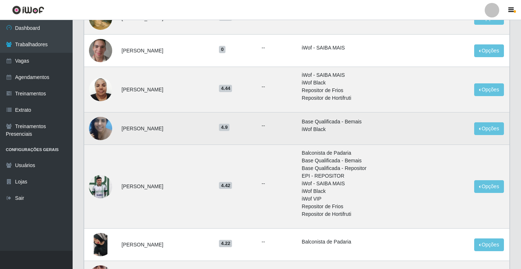
click at [105, 128] on img at bounding box center [100, 128] width 23 height 31
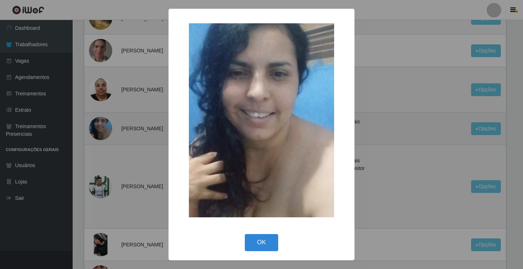
click at [105, 128] on div "× OK Cancel" at bounding box center [261, 134] width 523 height 269
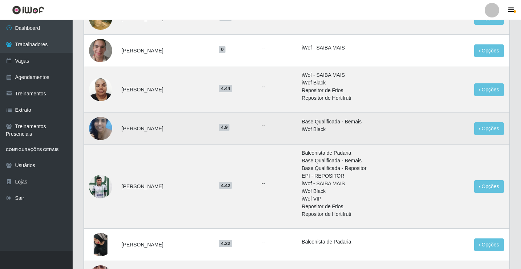
click at [348, 128] on li "iWof Black" at bounding box center [355, 129] width 106 height 8
click at [494, 130] on button "Opções" at bounding box center [490, 128] width 30 height 13
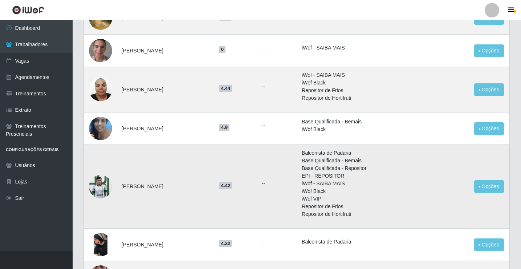
click at [104, 189] on img at bounding box center [100, 186] width 23 height 31
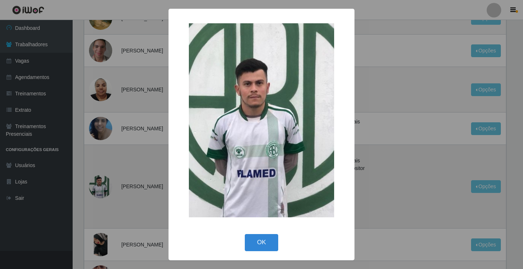
click at [104, 189] on div "× OK Cancel" at bounding box center [261, 134] width 523 height 269
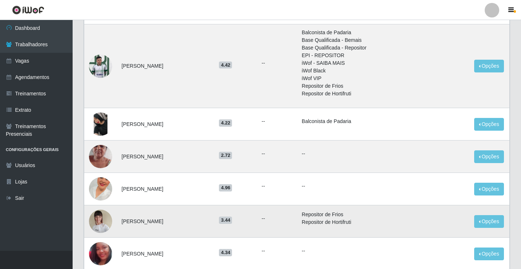
scroll to position [436, 0]
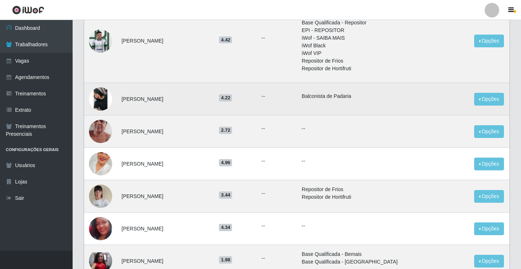
click at [98, 97] on img at bounding box center [100, 98] width 23 height 23
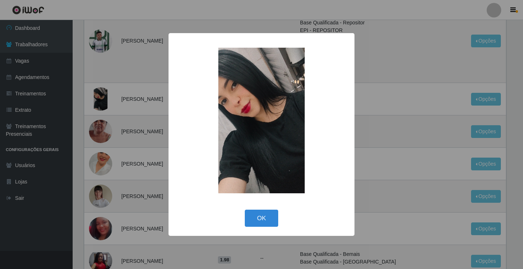
click at [98, 98] on div "× OK Cancel" at bounding box center [261, 134] width 523 height 269
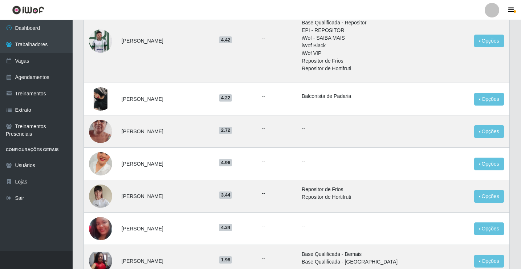
click at [98, 98] on img at bounding box center [100, 98] width 23 height 23
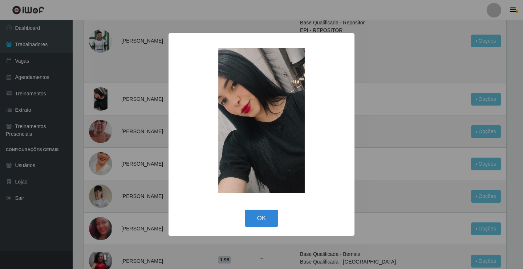
click at [98, 98] on div "× OK Cancel" at bounding box center [261, 134] width 523 height 269
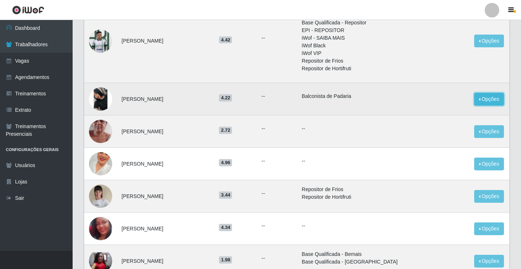
click at [493, 99] on button "Opções" at bounding box center [490, 99] width 30 height 13
click at [100, 94] on img at bounding box center [100, 98] width 23 height 23
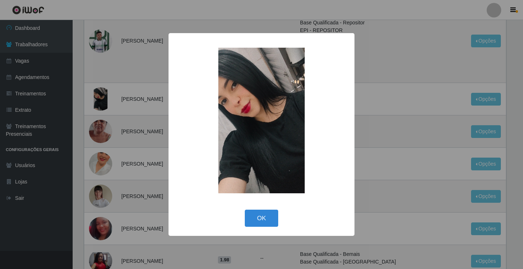
click at [100, 93] on div "× OK Cancel" at bounding box center [261, 134] width 523 height 269
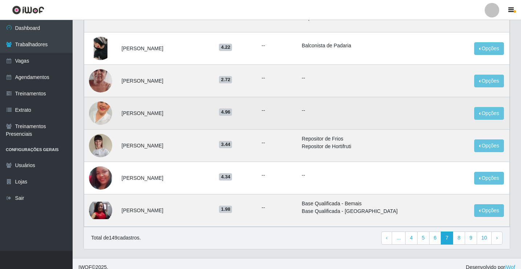
scroll to position [494, 0]
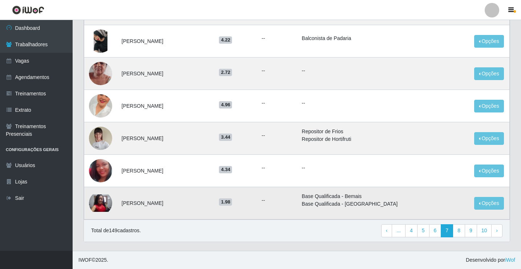
click at [104, 198] on img at bounding box center [100, 202] width 23 height 17
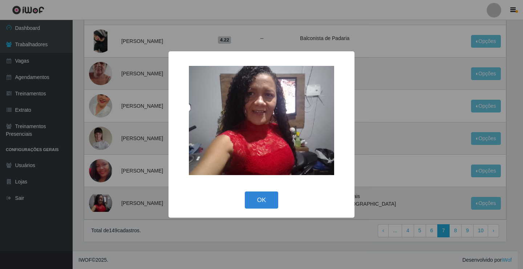
click at [104, 198] on div "× OK Cancel" at bounding box center [261, 134] width 523 height 269
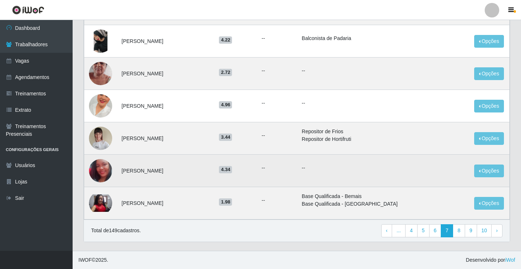
click at [104, 173] on img at bounding box center [100, 170] width 23 height 23
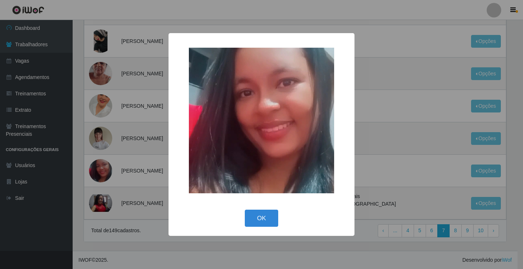
click at [103, 173] on div "× OK Cancel" at bounding box center [261, 134] width 523 height 269
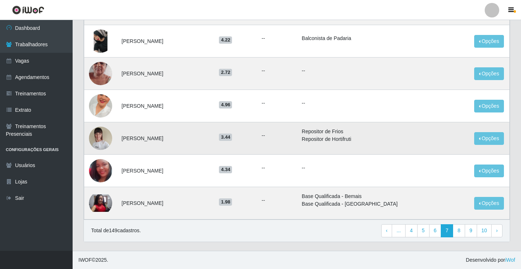
click at [96, 138] on img at bounding box center [100, 137] width 23 height 31
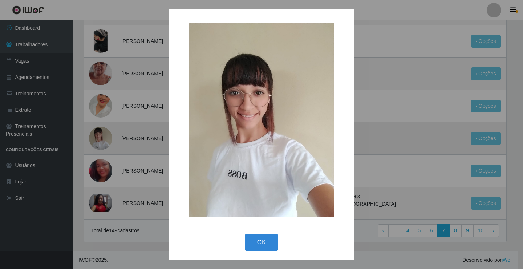
click at [96, 138] on div "× OK Cancel" at bounding box center [261, 134] width 523 height 269
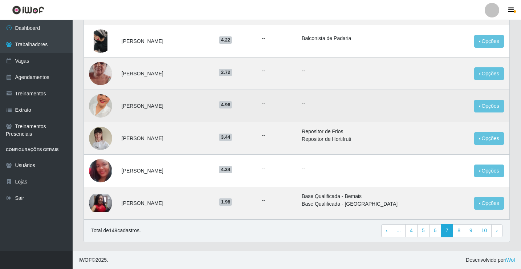
click at [99, 105] on img at bounding box center [100, 105] width 23 height 41
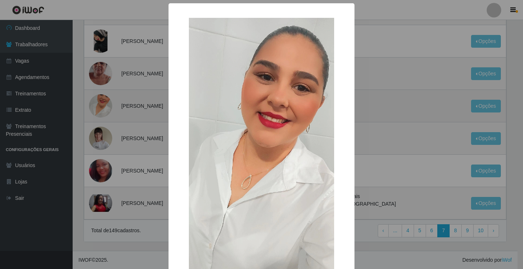
click at [99, 105] on div "× OK Cancel" at bounding box center [261, 134] width 523 height 269
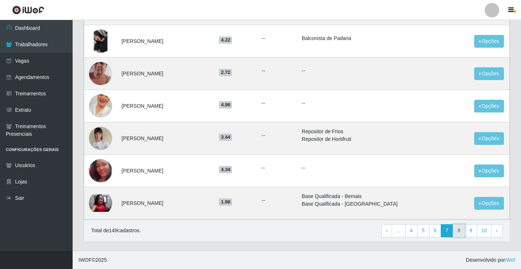
click at [458, 231] on link "8" at bounding box center [459, 230] width 12 height 13
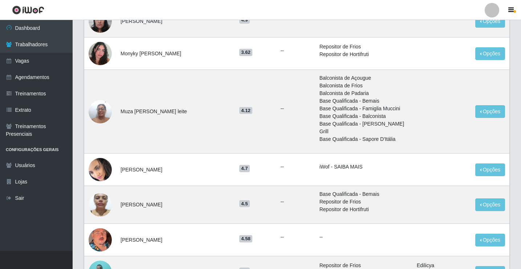
scroll to position [503, 0]
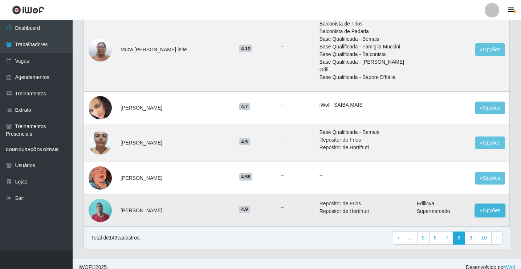
click at [490, 204] on button "Opções" at bounding box center [491, 210] width 30 height 13
click at [487, 204] on button "Opções" at bounding box center [491, 210] width 30 height 13
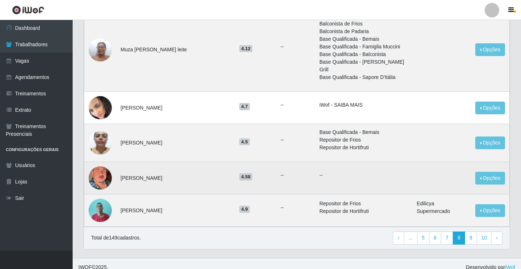
click at [104, 165] on img at bounding box center [100, 178] width 23 height 37
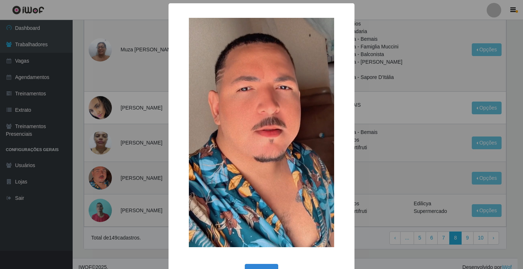
click at [104, 165] on div "× OK Cancel" at bounding box center [261, 134] width 523 height 269
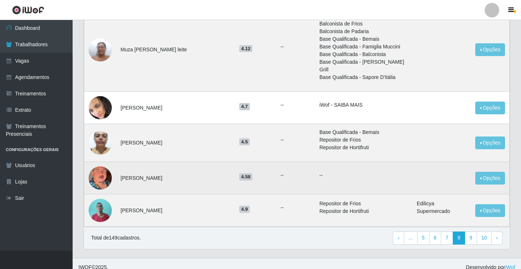
click at [112, 169] on td at bounding box center [100, 178] width 32 height 32
click at [105, 169] on img at bounding box center [100, 178] width 23 height 37
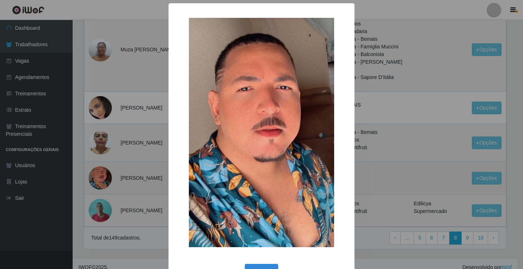
click at [105, 169] on div "× OK Cancel" at bounding box center [261, 134] width 523 height 269
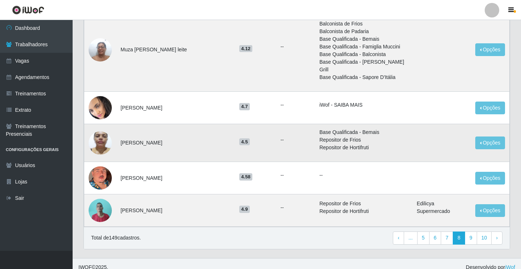
click at [101, 143] on img at bounding box center [100, 142] width 23 height 31
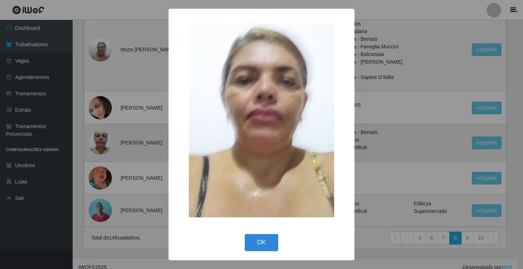
click at [101, 143] on div "× OK Cancel" at bounding box center [261, 134] width 523 height 269
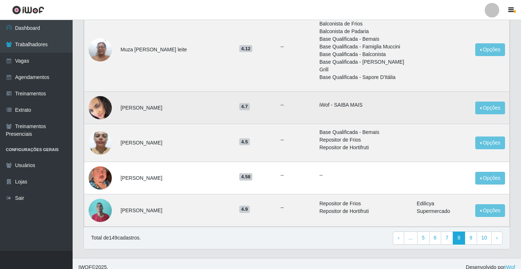
click at [100, 104] on img at bounding box center [100, 107] width 23 height 25
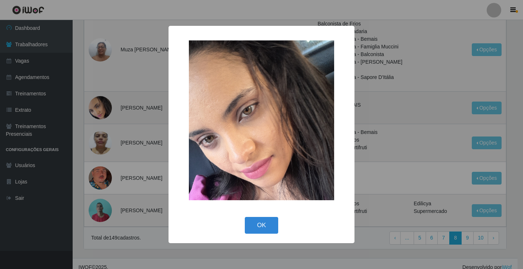
click at [101, 104] on div "× OK Cancel" at bounding box center [261, 134] width 523 height 269
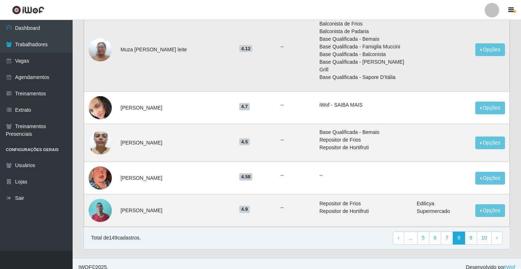
click at [106, 48] on img at bounding box center [100, 49] width 23 height 31
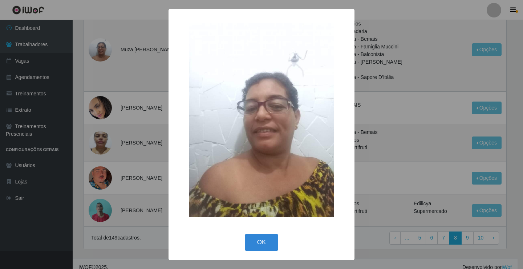
click at [105, 48] on div "× OK Cancel" at bounding box center [261, 134] width 523 height 269
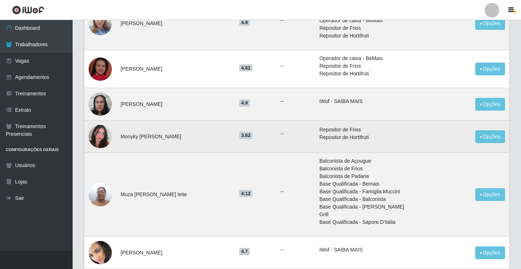
scroll to position [358, 0]
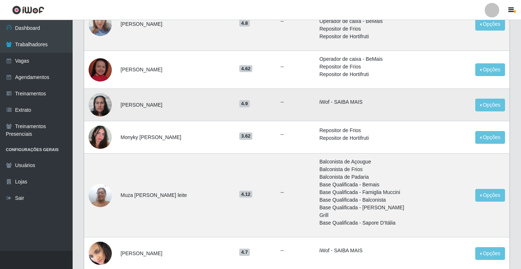
click at [106, 106] on img at bounding box center [100, 104] width 23 height 31
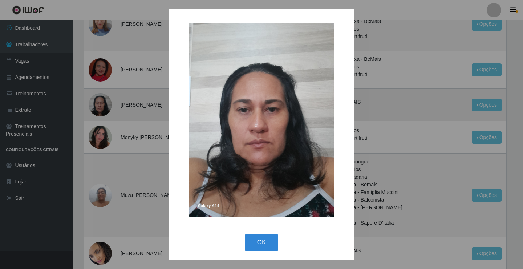
click at [106, 106] on div "× OK Cancel" at bounding box center [261, 134] width 523 height 269
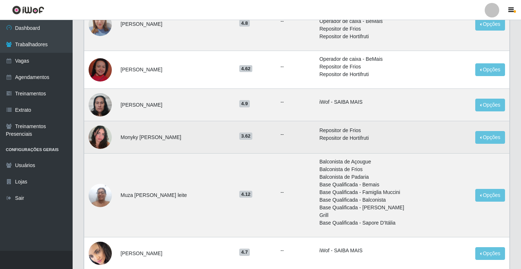
click at [100, 131] on img at bounding box center [100, 136] width 23 height 41
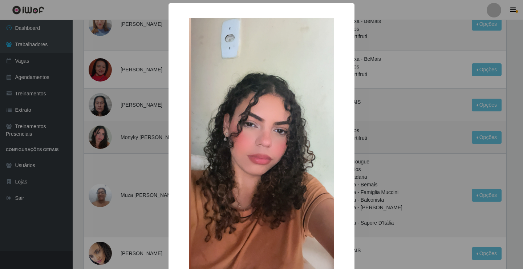
click at [100, 131] on div "× OK Cancel" at bounding box center [261, 134] width 523 height 269
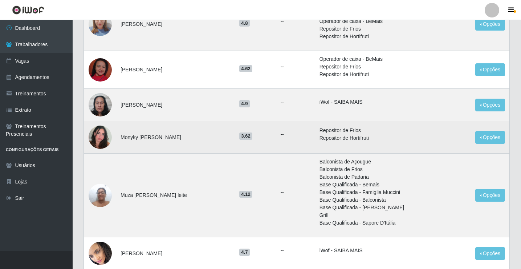
click at [102, 136] on img at bounding box center [100, 136] width 23 height 41
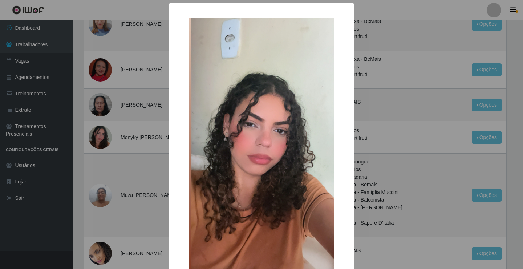
click at [102, 135] on div "× OK Cancel" at bounding box center [261, 134] width 523 height 269
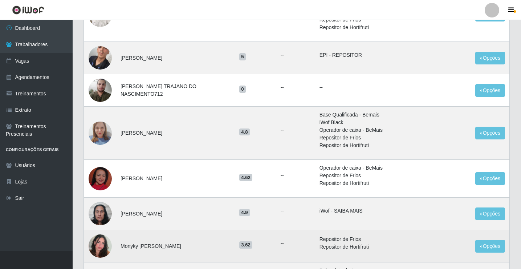
scroll to position [249, 0]
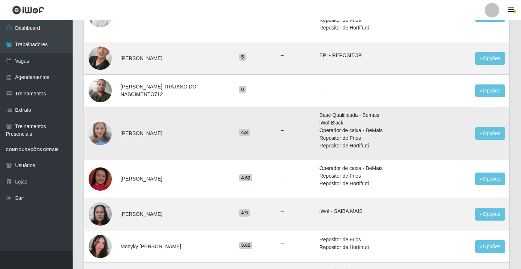
click at [103, 131] on img at bounding box center [100, 133] width 23 height 31
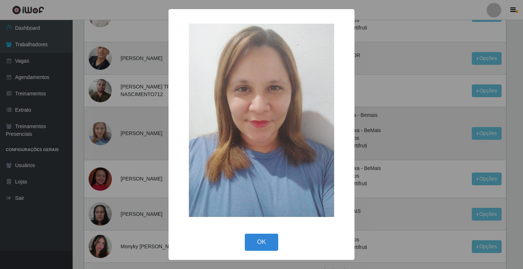
click at [103, 131] on div "× OK Cancel" at bounding box center [261, 134] width 523 height 269
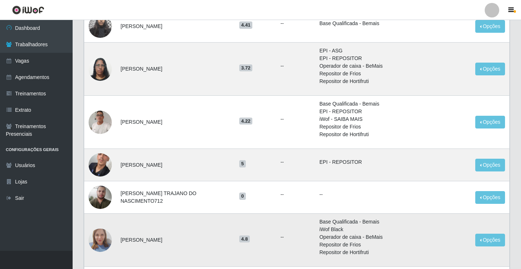
scroll to position [140, 0]
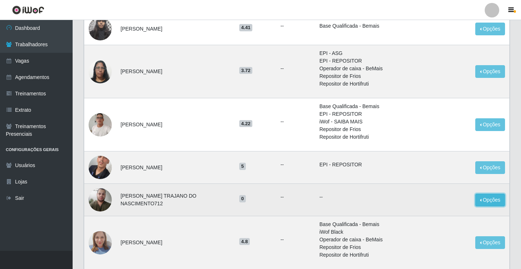
click at [492, 203] on button "Opções" at bounding box center [491, 199] width 30 height 13
click at [445, 217] on button "Bloquear - Loja" at bounding box center [445, 216] width 58 height 15
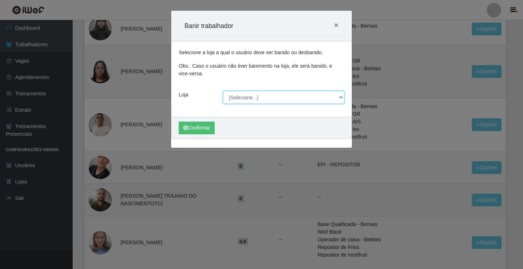
click at [341, 95] on select "[Selecione...] Edilicya Supermercado" at bounding box center [284, 97] width 122 height 13
select select "460"
click at [223, 91] on select "[Selecione...] Edilicya Supermercado" at bounding box center [284, 97] width 122 height 13
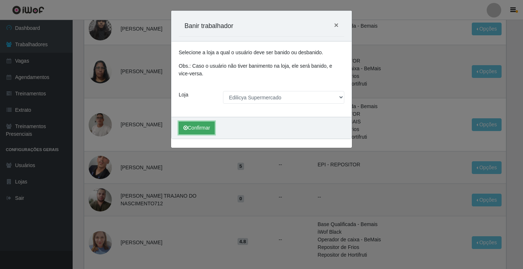
click at [195, 125] on button "Confirmar" at bounding box center [197, 127] width 36 height 13
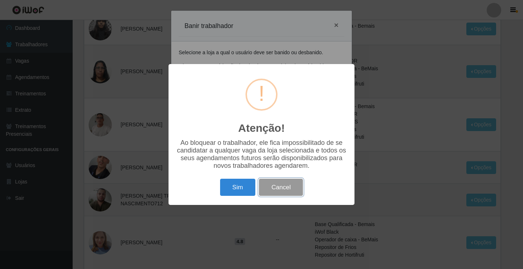
click at [281, 193] on button "Cancel" at bounding box center [281, 186] width 44 height 17
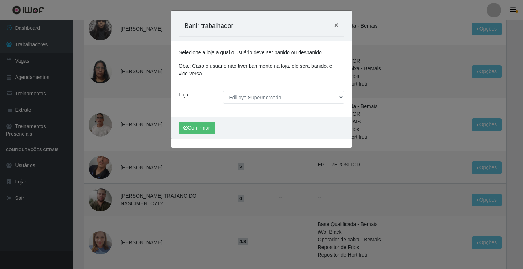
click at [200, 168] on div "Carregando... Banir trabalhador × Selecione a loja a qual o usuário deve ser ba…" at bounding box center [261, 134] width 523 height 269
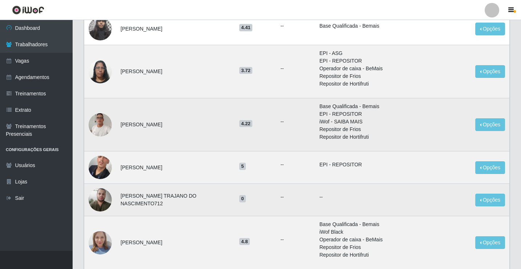
click at [105, 123] on img at bounding box center [100, 124] width 23 height 31
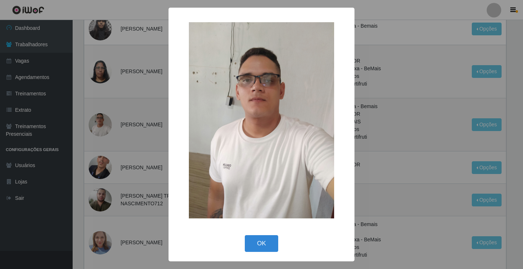
click at [105, 123] on div "× OK Cancel" at bounding box center [261, 134] width 523 height 269
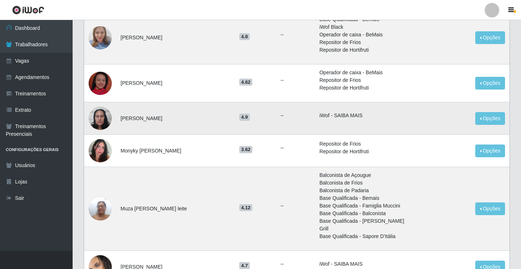
scroll to position [503, 0]
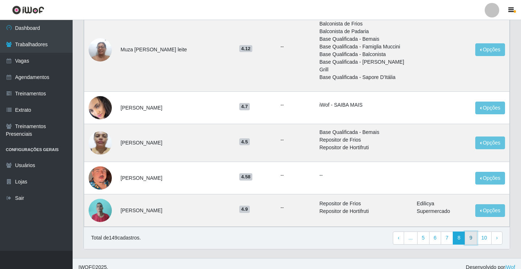
click at [470, 231] on link "9" at bounding box center [471, 237] width 12 height 13
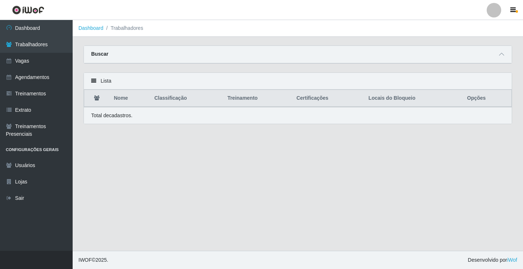
click at [225, 159] on main "Dashboard Trabalhadores Carregando... Buscar Nome Confirmar Lista Nome Classifi…" at bounding box center [298, 135] width 451 height 230
